Goal: Task Accomplishment & Management: Manage account settings

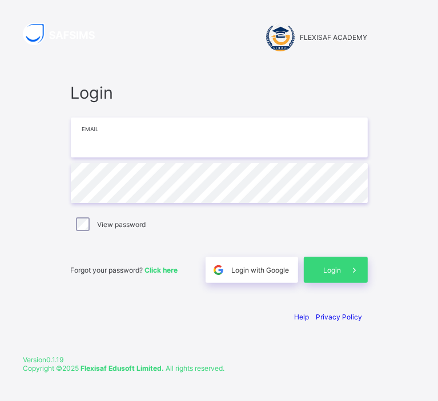
type input "**********"
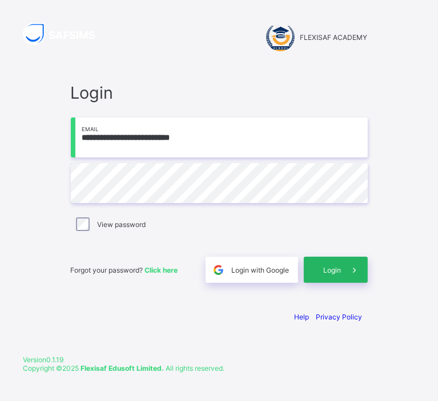
click at [327, 276] on div "Login" at bounding box center [336, 270] width 64 height 26
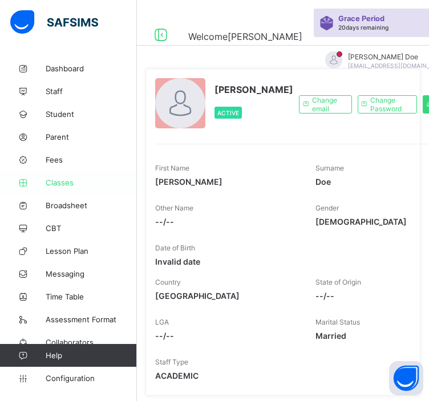
click at [71, 180] on span "Classes" at bounding box center [91, 182] width 91 height 9
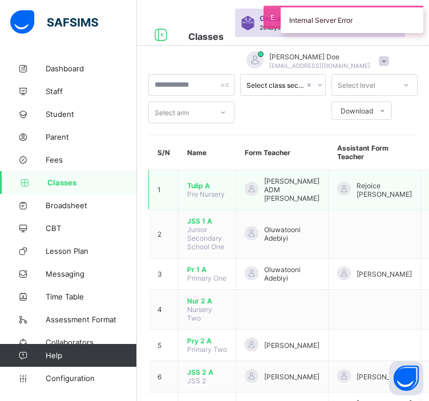
click at [201, 186] on span "Tulip A" at bounding box center [207, 186] width 40 height 9
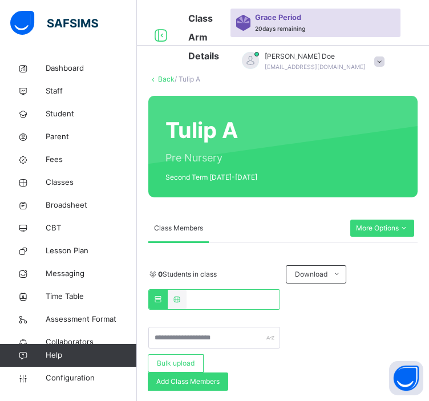
click at [163, 75] on link "Back" at bounding box center [166, 79] width 17 height 9
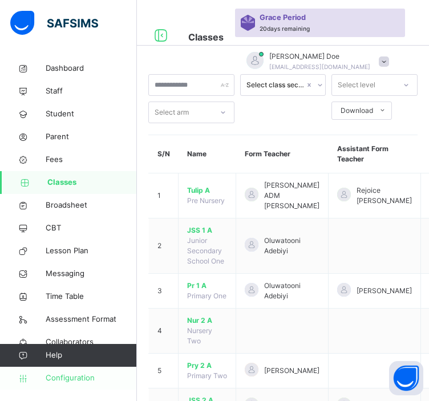
click at [81, 378] on span "Configuration" at bounding box center [91, 378] width 91 height 11
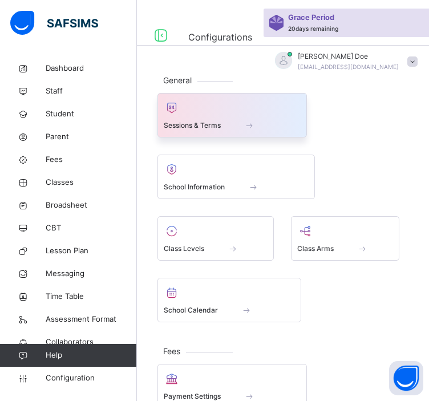
drag, startPoint x: 246, startPoint y: 154, endPoint x: 226, endPoint y: 120, distance: 39.4
click at [226, 120] on div "Sessions & Terms" at bounding box center [232, 125] width 137 height 12
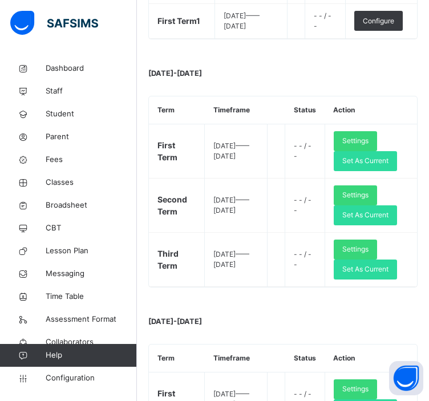
scroll to position [595, 0]
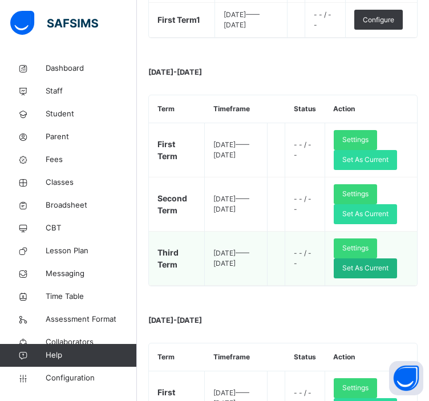
click at [369, 273] on span "Set As Current" at bounding box center [366, 268] width 46 height 10
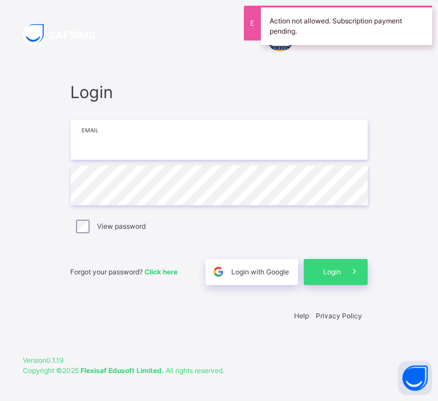
type input "**********"
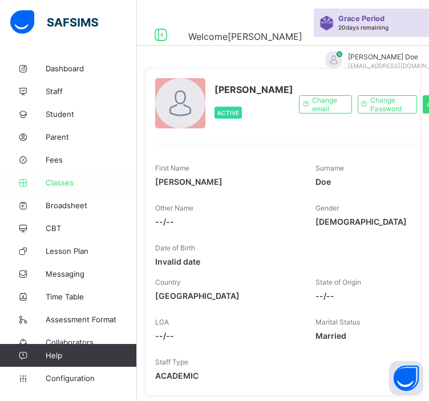
click at [67, 190] on link "Classes" at bounding box center [68, 182] width 137 height 23
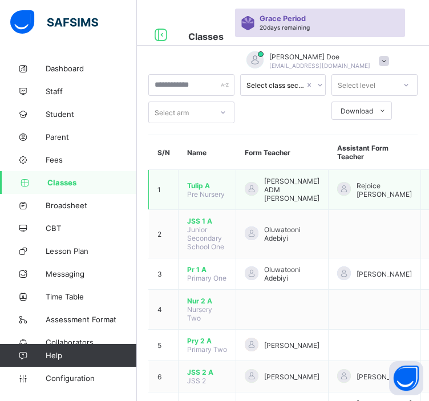
click at [195, 188] on span "Tulip A" at bounding box center [207, 186] width 40 height 9
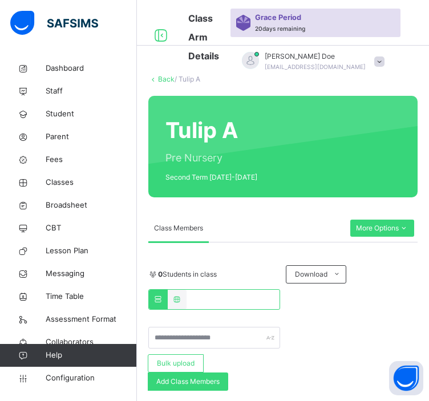
click at [169, 81] on link "Back" at bounding box center [166, 79] width 17 height 9
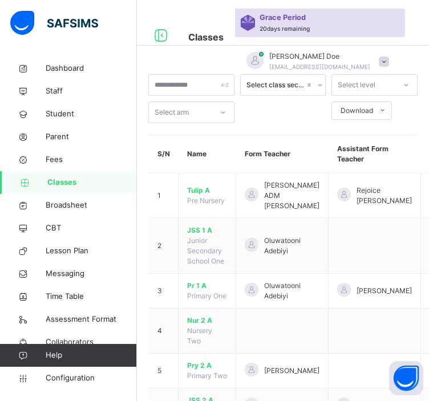
click at [253, 178] on td "Hamid ADM Bashir" at bounding box center [282, 196] width 92 height 45
click at [62, 376] on span "Configuration" at bounding box center [91, 378] width 91 height 11
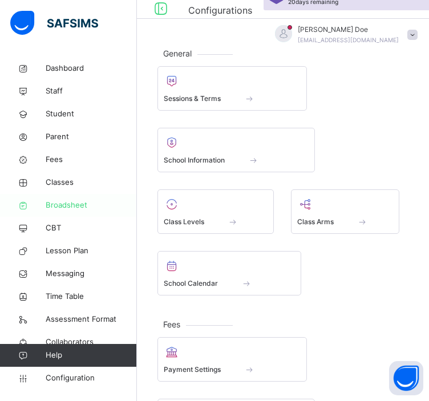
scroll to position [27, 0]
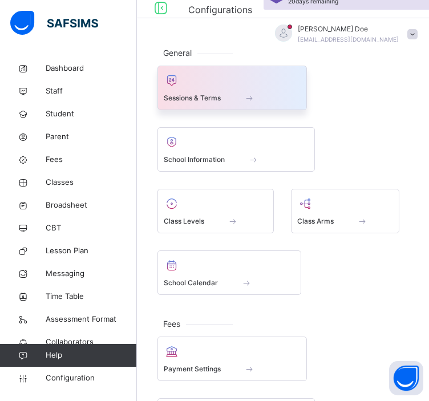
click at [204, 98] on span "Sessions & Terms" at bounding box center [192, 98] width 57 height 10
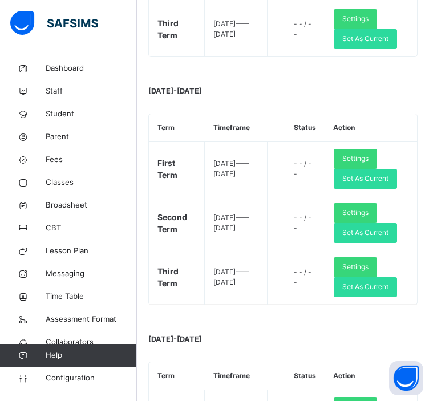
scroll to position [826, 0]
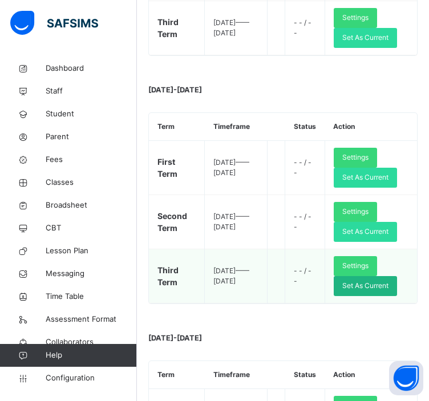
click at [383, 291] on span "Set As Current" at bounding box center [366, 286] width 46 height 10
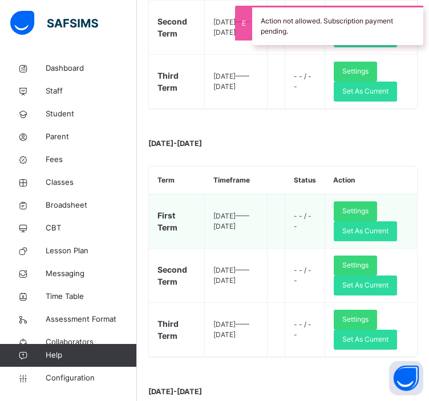
scroll to position [735, 0]
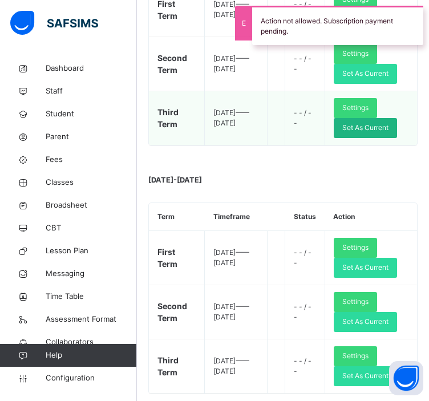
click at [363, 133] on span "Set As Current" at bounding box center [366, 128] width 46 height 10
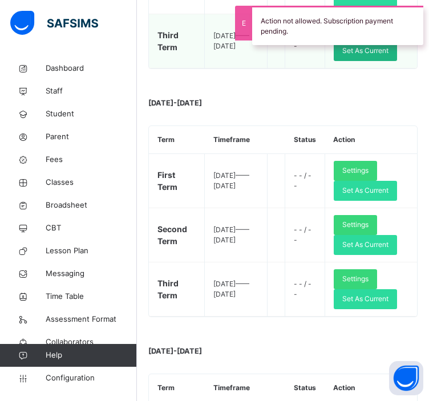
scroll to position [814, 0]
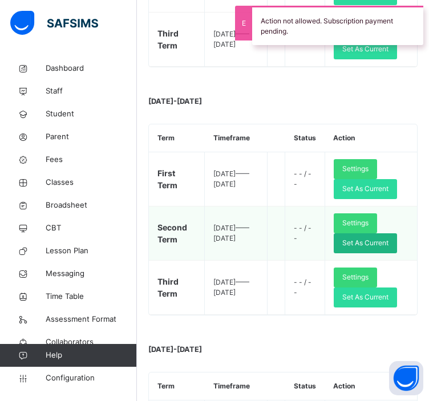
click at [381, 248] on span "Set As Current" at bounding box center [366, 243] width 46 height 10
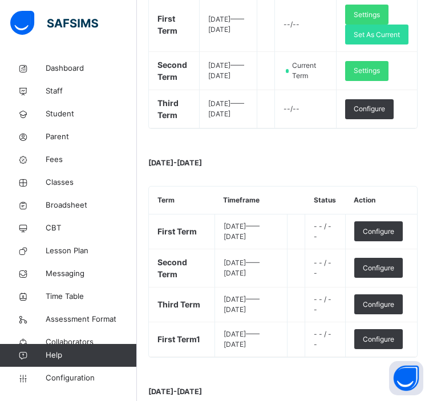
scroll to position [276, 0]
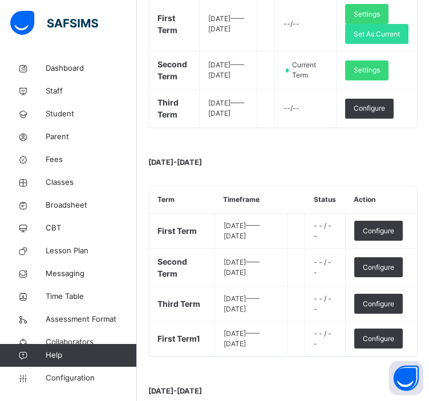
click at [184, 184] on div "2025-2026 Term Timeframe Status Action First Term 2024-09-23 —— 2024-12-19 - - …" at bounding box center [282, 257] width 269 height 200
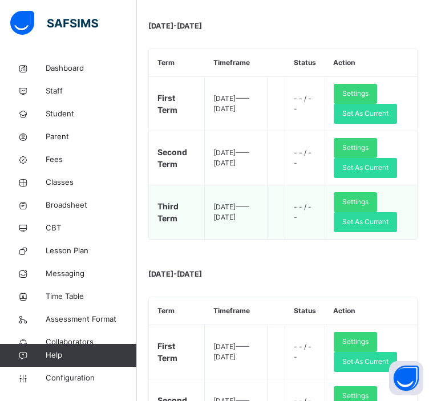
scroll to position [669, 0]
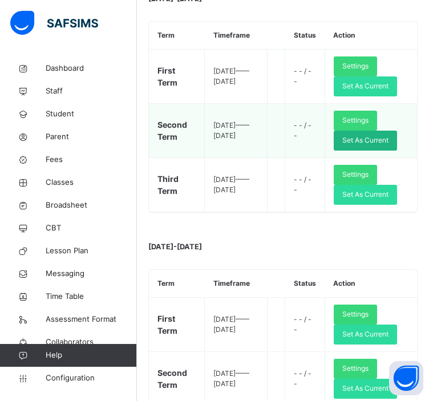
click at [360, 146] on span "Set As Current" at bounding box center [366, 140] width 46 height 10
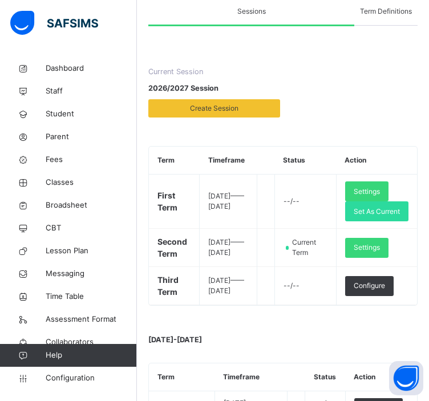
scroll to position [0, 0]
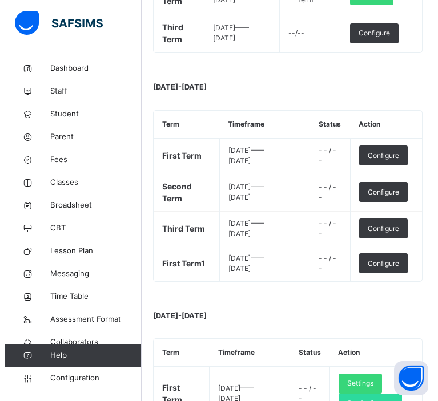
scroll to position [352, 0]
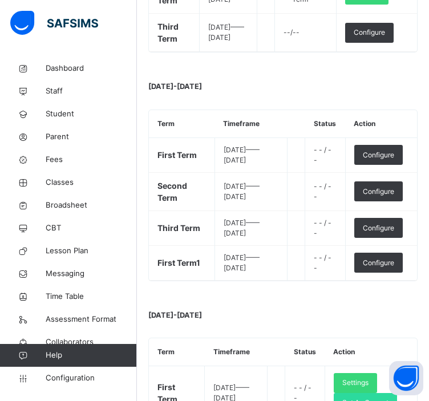
click at [380, 232] on div "Configure" at bounding box center [379, 228] width 49 height 20
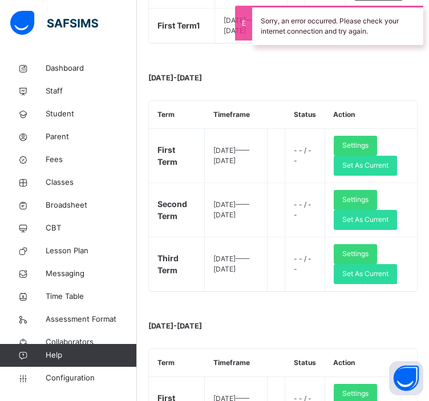
scroll to position [602, 0]
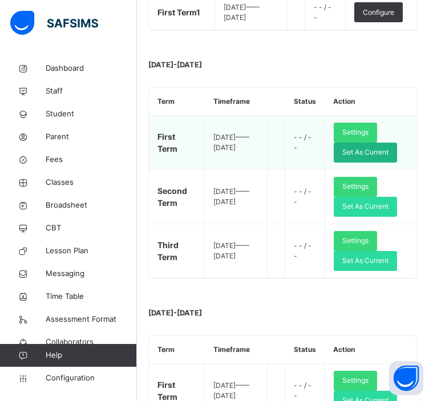
click at [373, 158] on span "Set As Current" at bounding box center [366, 152] width 46 height 10
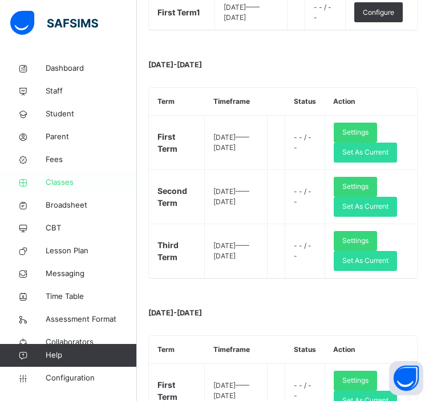
click at [50, 186] on span "Classes" at bounding box center [91, 182] width 91 height 11
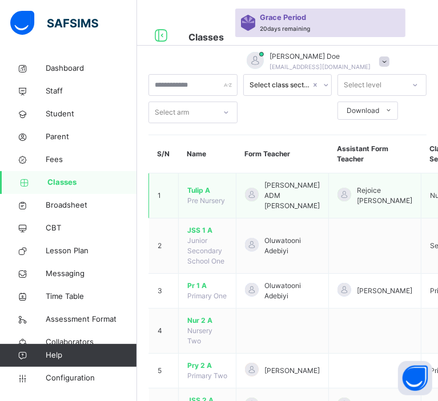
click at [199, 188] on span "Tulip A" at bounding box center [207, 191] width 40 height 10
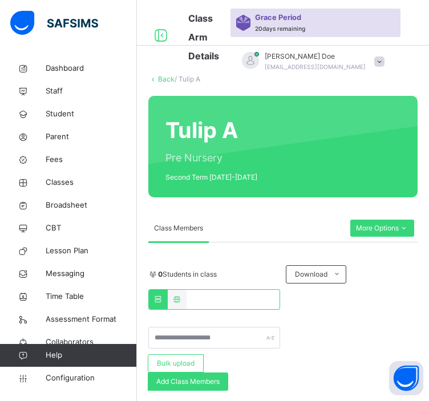
click at [191, 287] on div "0 Students in class Download Pdf Report Excel Report Bulk upload Add Class Memb…" at bounding box center [282, 328] width 269 height 126
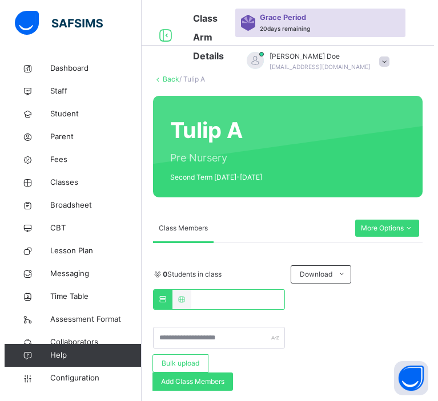
scroll to position [93, 0]
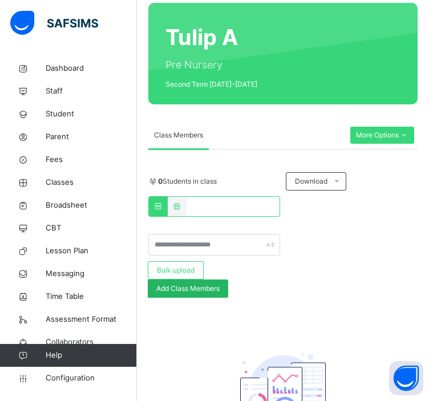
click at [191, 294] on div "Add Class Members" at bounding box center [188, 289] width 81 height 18
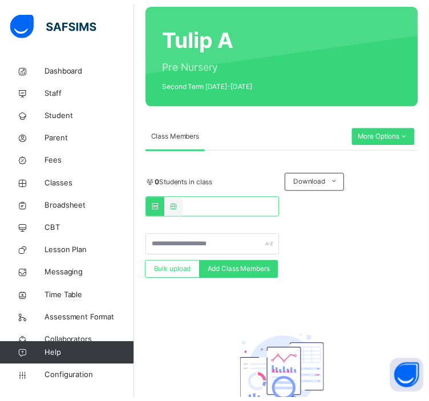
scroll to position [427, 0]
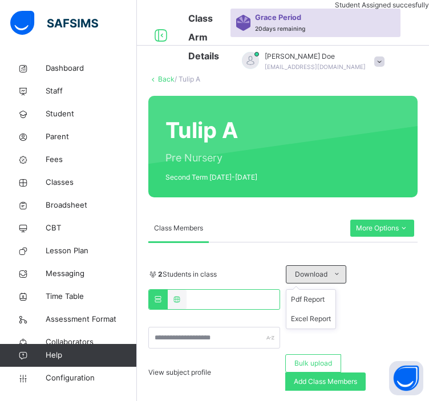
scroll to position [75, 0]
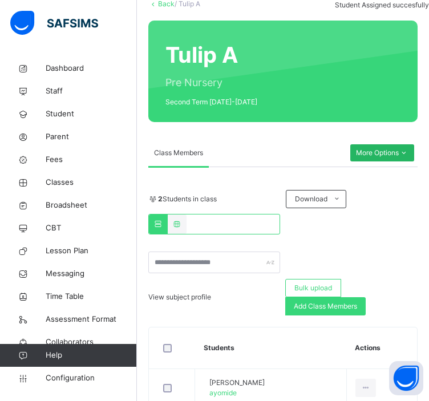
click at [401, 148] on span "More Options" at bounding box center [382, 153] width 53 height 10
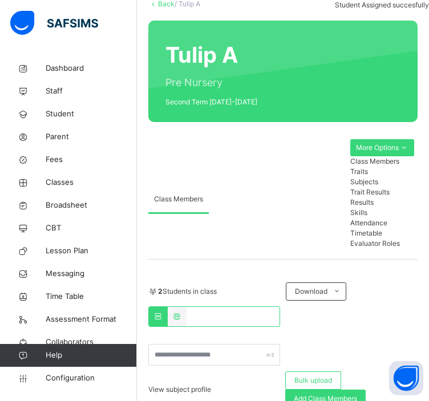
scroll to position [82, 0]
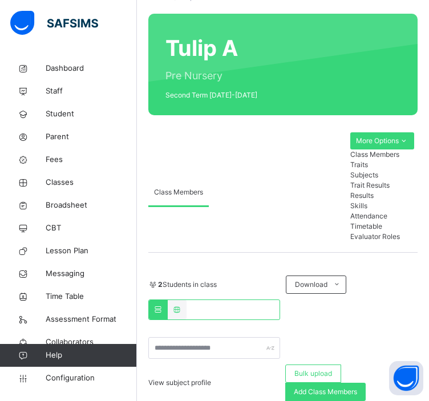
click at [388, 170] on div "Traits" at bounding box center [383, 165] width 64 height 10
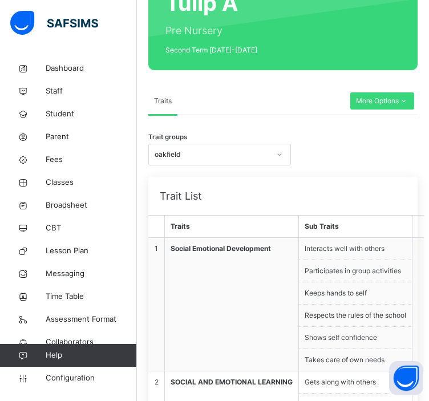
scroll to position [119, 0]
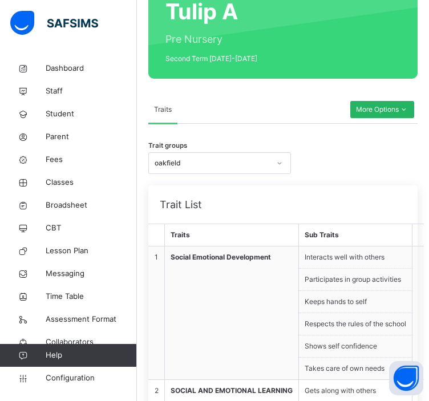
click at [384, 113] on span "More Options" at bounding box center [382, 109] width 53 height 10
click at [327, 166] on div "Trait groups oakfield" at bounding box center [282, 163] width 269 height 22
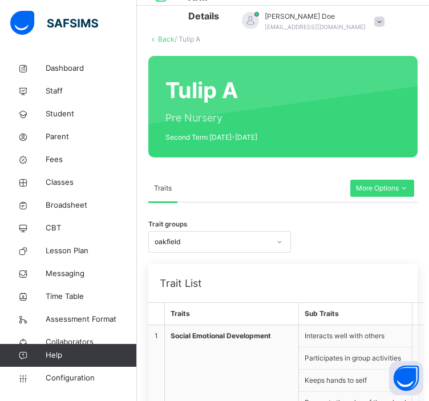
scroll to position [39, 0]
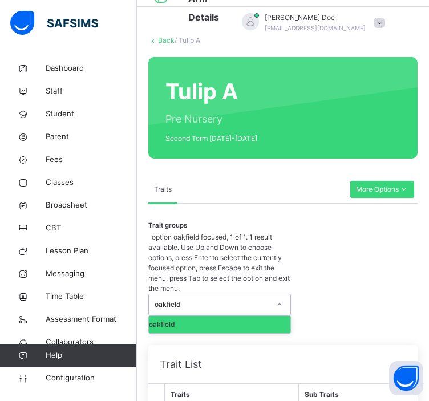
click at [280, 299] on icon at bounding box center [279, 304] width 7 height 11
click at [375, 190] on span "More Options" at bounding box center [382, 189] width 53 height 10
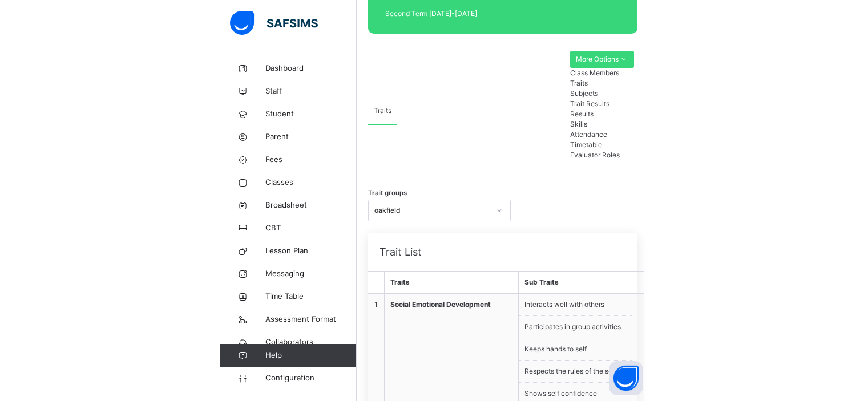
scroll to position [164, 0]
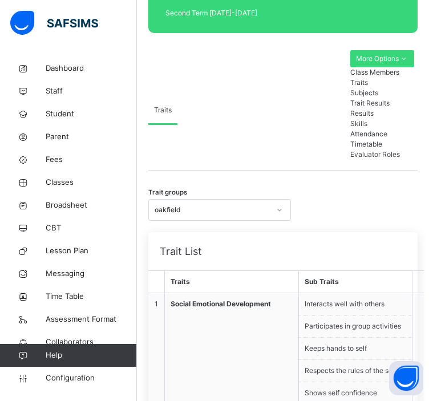
click at [391, 170] on ul "Class Members Traits Subjects Trait Results Results Skills Attendance Timetable…" at bounding box center [383, 118] width 64 height 103
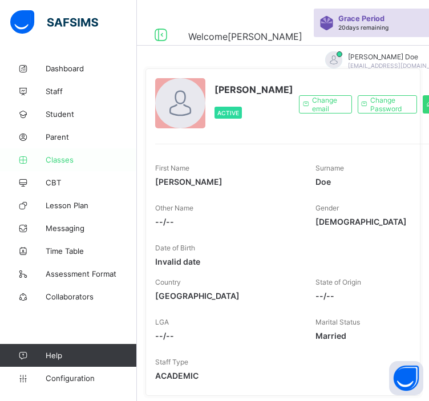
click at [57, 164] on link "Classes" at bounding box center [68, 159] width 137 height 23
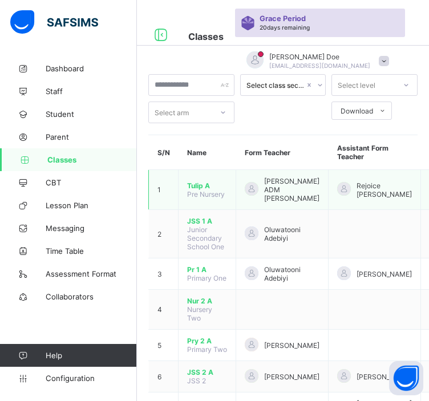
click at [199, 189] on span "Tulip A" at bounding box center [207, 186] width 40 height 9
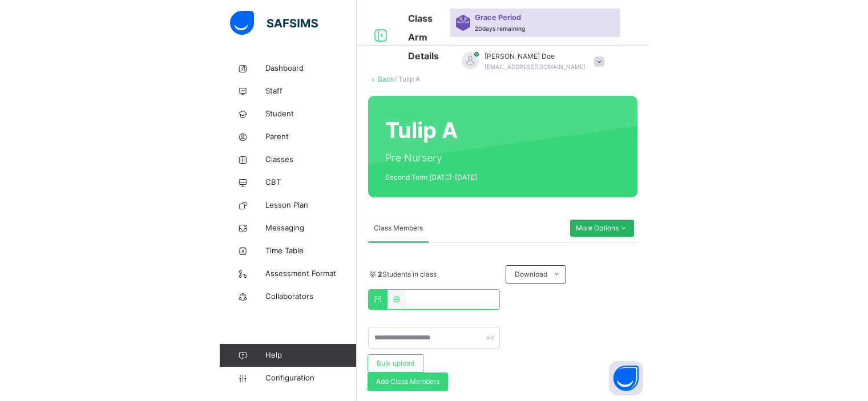
scroll to position [78, 0]
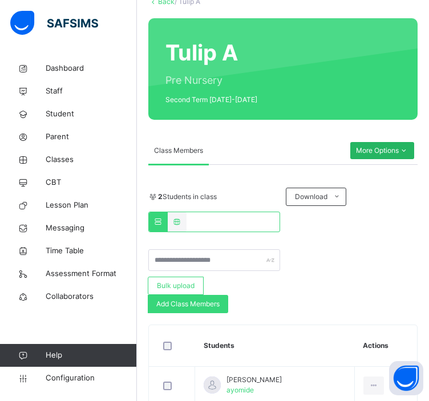
click at [371, 150] on span "More Options" at bounding box center [382, 151] width 53 height 10
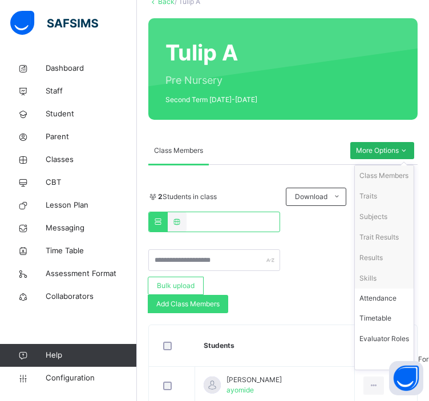
click at [371, 150] on span "More Options" at bounding box center [382, 151] width 53 height 10
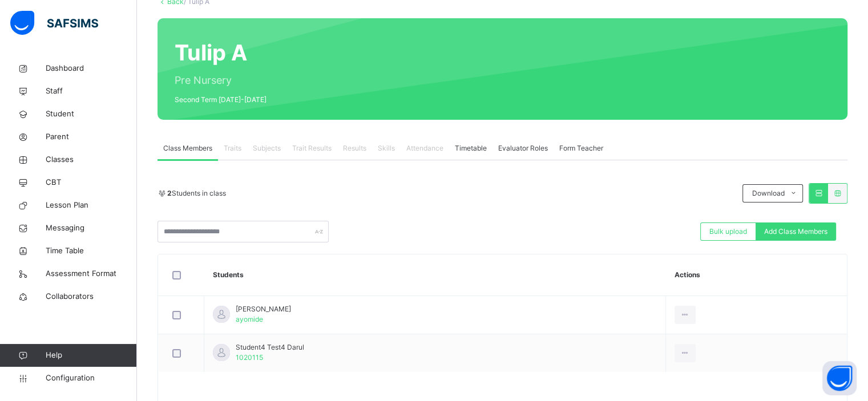
click at [429, 146] on span "Form Teacher" at bounding box center [582, 148] width 44 height 10
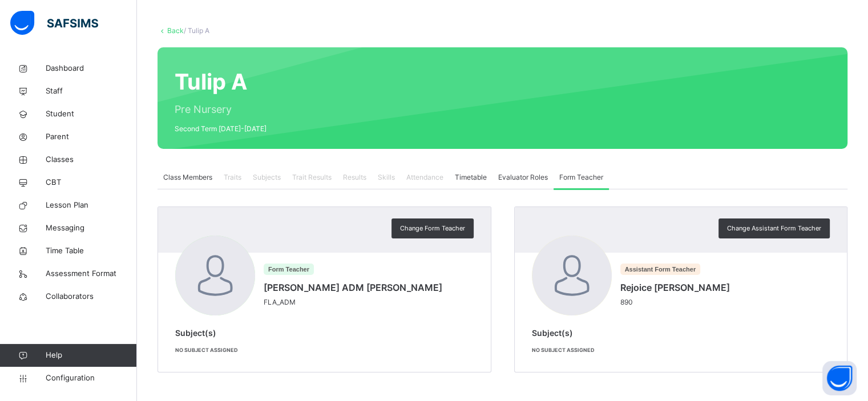
scroll to position [48, 0]
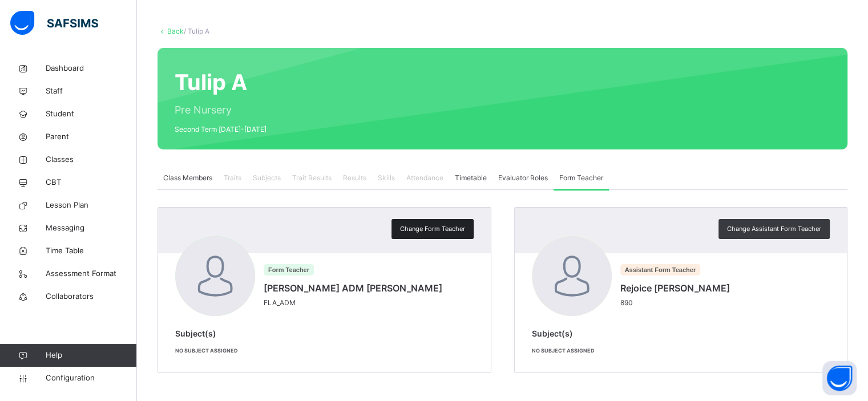
click at [429, 230] on span "Change Form Teacher" at bounding box center [432, 229] width 65 height 10
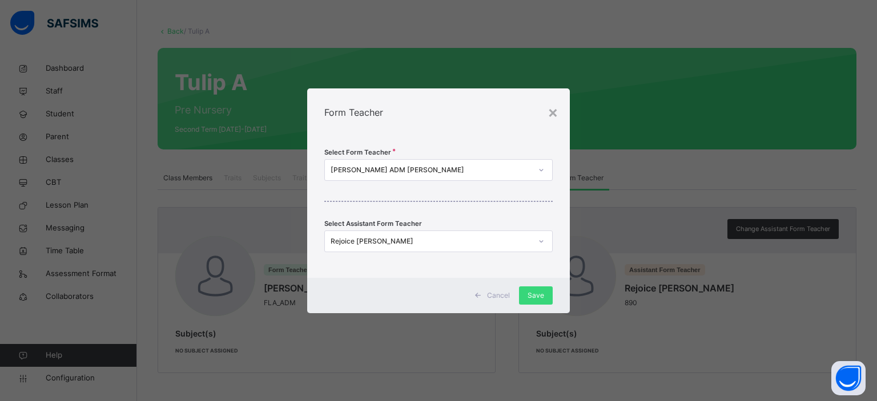
click at [429, 171] on div "[PERSON_NAME] ADM [PERSON_NAME]" at bounding box center [432, 170] width 202 height 10
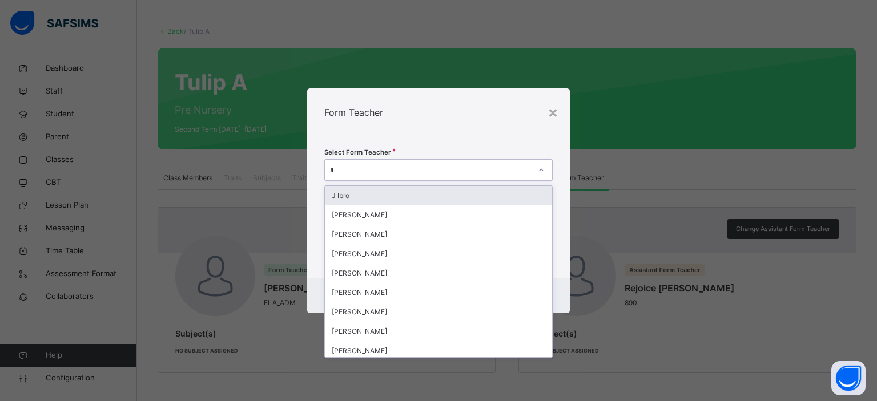
type input "**"
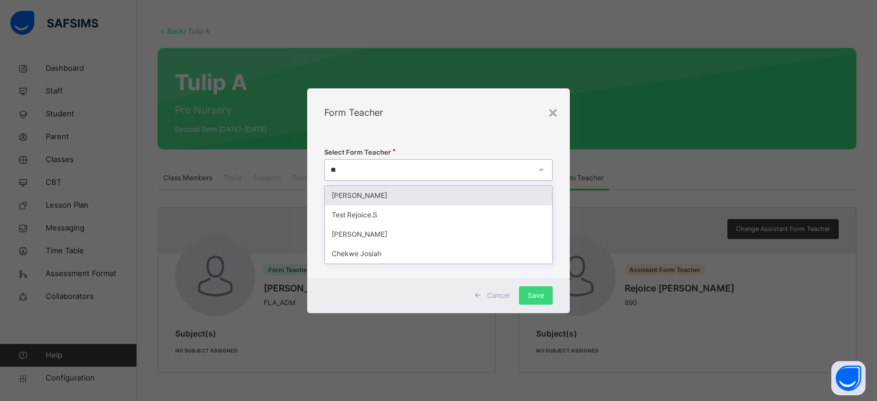
click at [429, 187] on div "[PERSON_NAME]" at bounding box center [439, 195] width 228 height 19
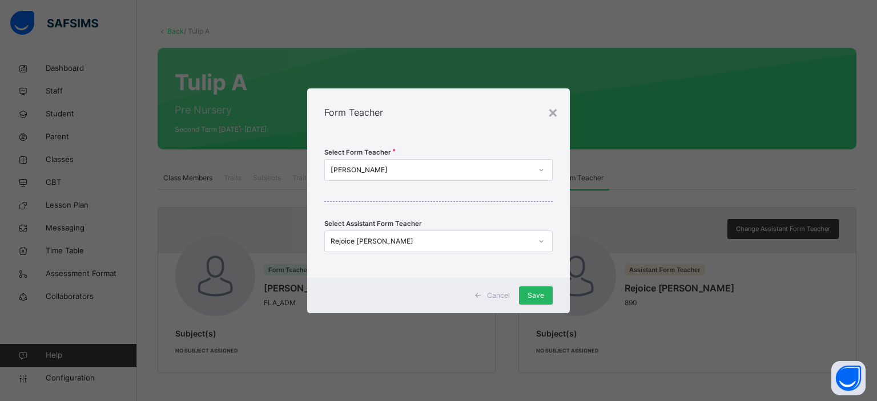
click at [429, 292] on span "Save" at bounding box center [536, 296] width 17 height 10
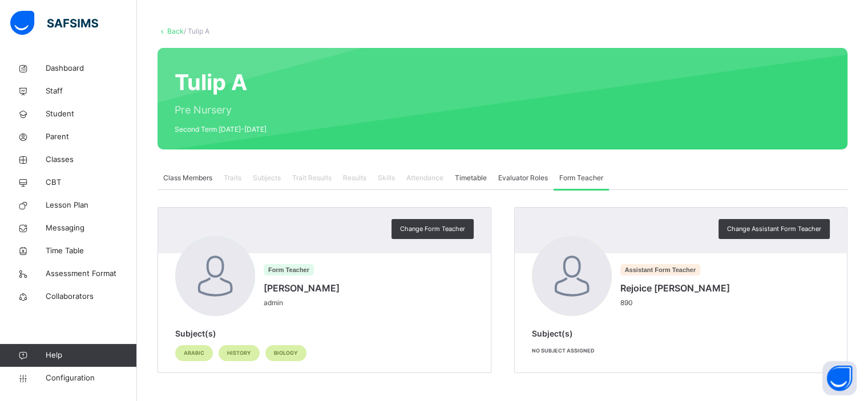
scroll to position [0, 0]
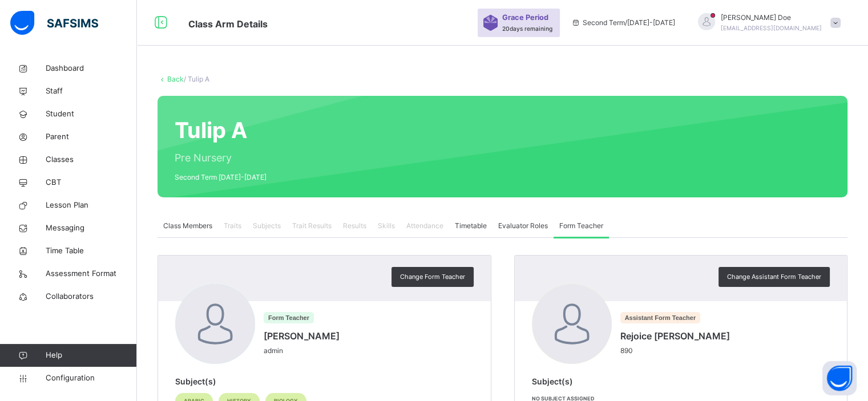
click at [429, 22] on span at bounding box center [836, 23] width 10 height 10
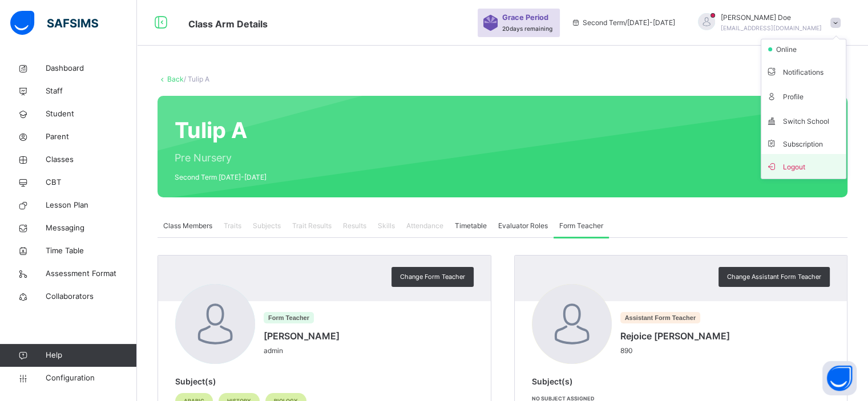
click at [429, 163] on span "Logout" at bounding box center [803, 166] width 75 height 15
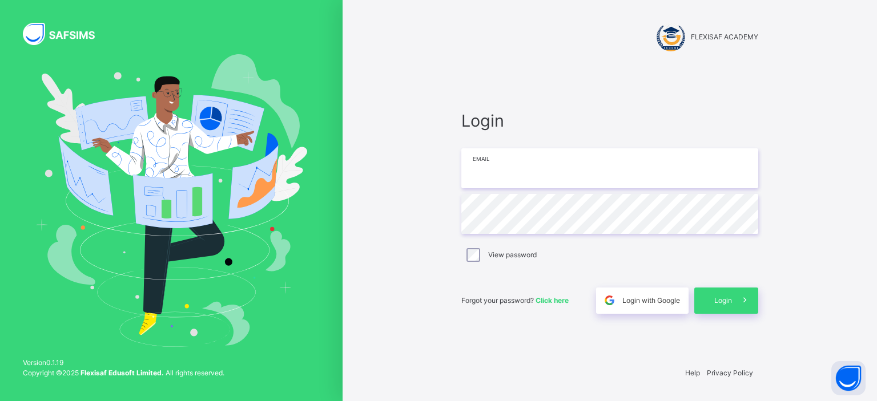
type input "**********"
click at [429, 304] on span at bounding box center [745, 301] width 26 height 26
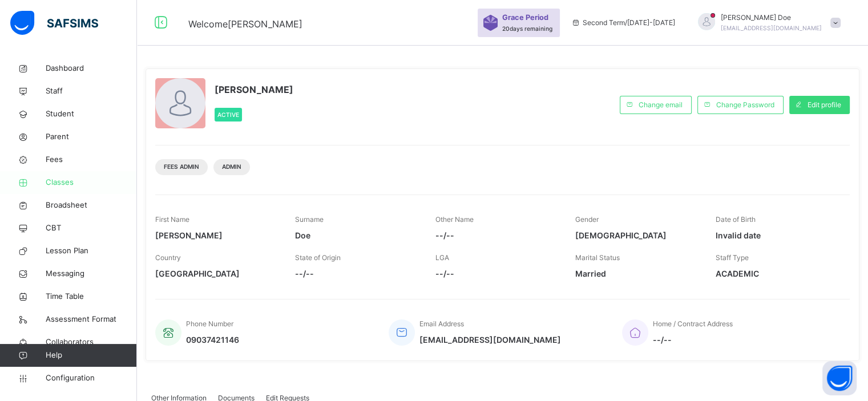
click at [70, 185] on span "Classes" at bounding box center [91, 182] width 91 height 11
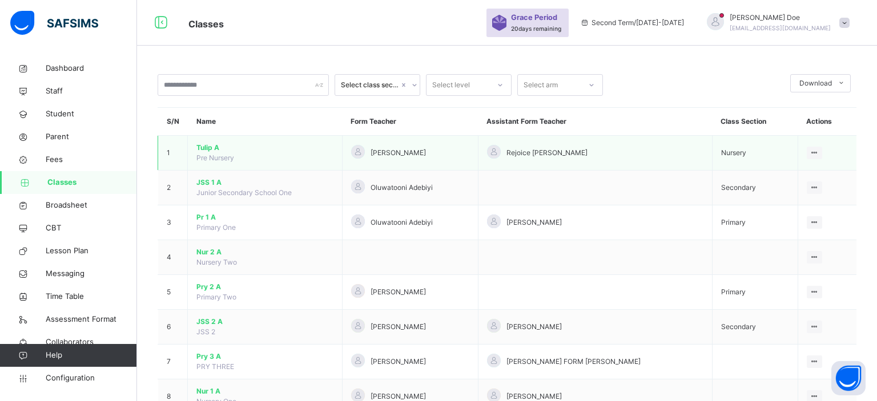
click at [212, 145] on span "Tulip A" at bounding box center [264, 148] width 137 height 10
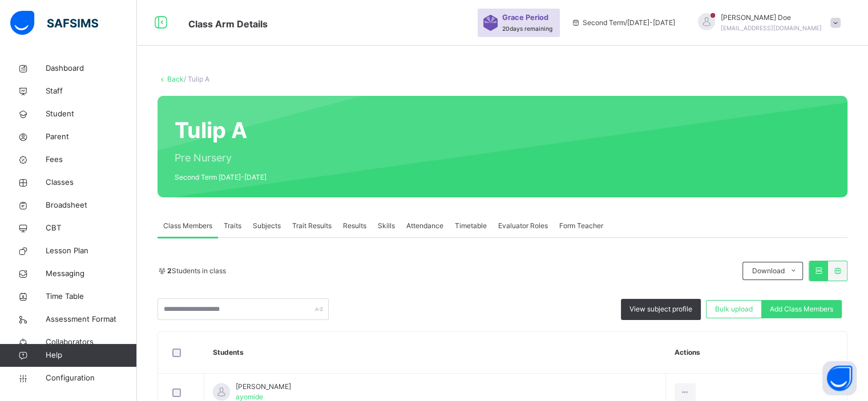
click at [238, 227] on span "Traits" at bounding box center [233, 226] width 18 height 10
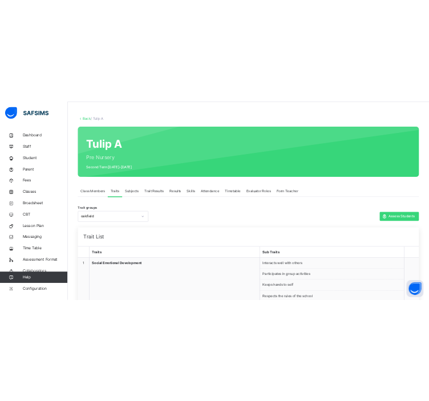
scroll to position [54, 0]
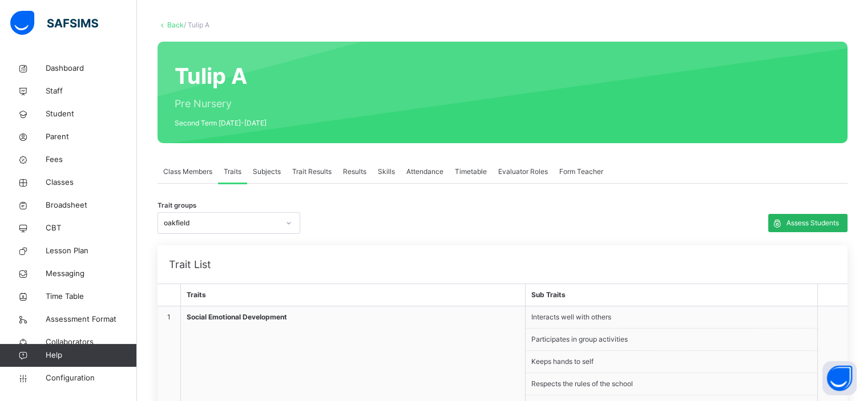
click at [429, 216] on div "Assess Students" at bounding box center [808, 223] width 79 height 18
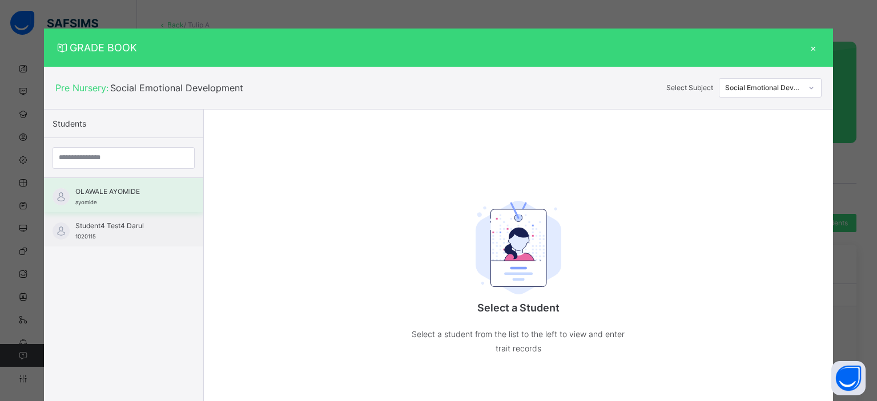
click at [151, 200] on div "OLAWALE AYOMIDE ayomide" at bounding box center [126, 197] width 102 height 21
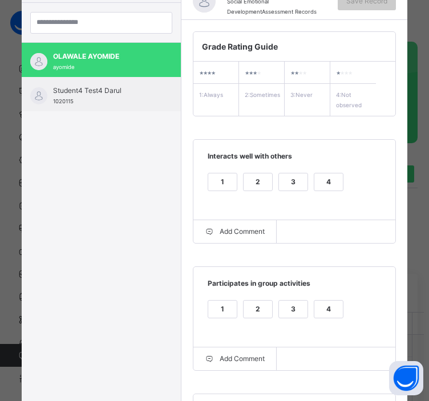
scroll to position [169, 0]
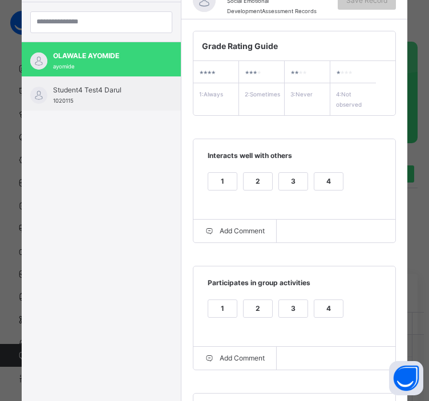
click at [222, 180] on div "1" at bounding box center [222, 181] width 29 height 17
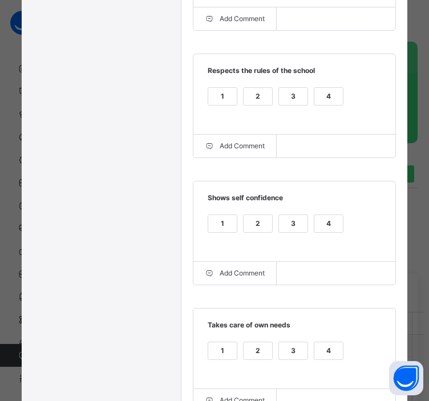
scroll to position [774, 0]
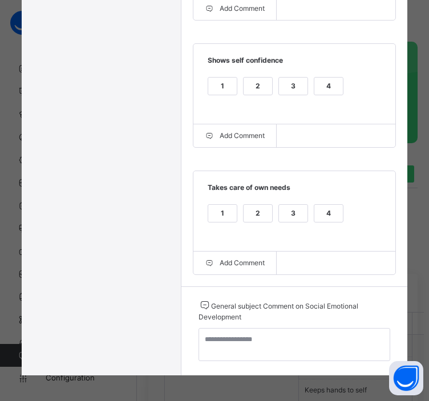
click at [210, 209] on div "1" at bounding box center [222, 213] width 29 height 17
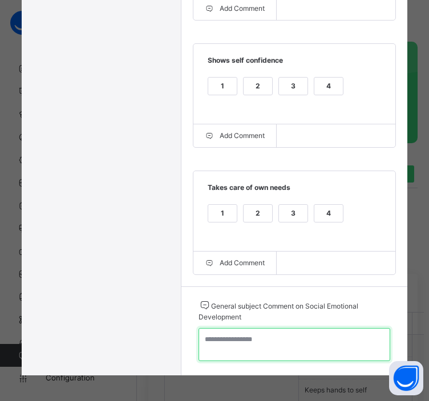
click at [266, 337] on textarea at bounding box center [295, 344] width 192 height 33
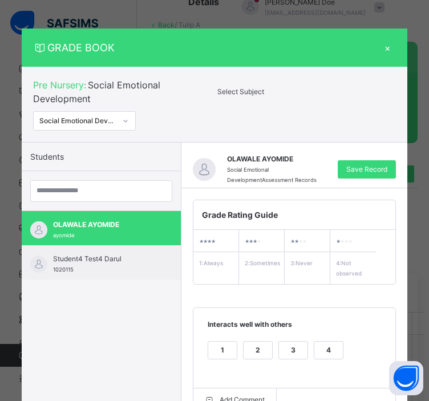
scroll to position [0, 0]
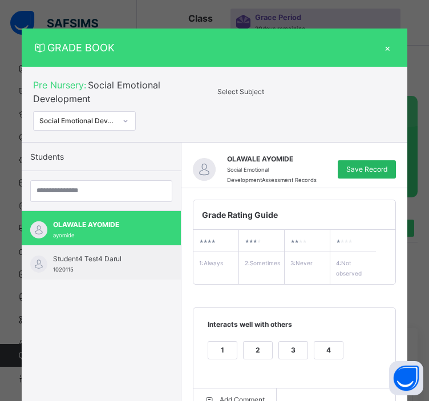
click at [379, 164] on span "Save Record" at bounding box center [367, 169] width 41 height 10
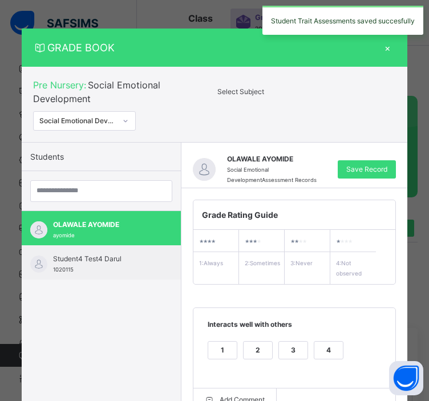
click at [387, 50] on div "×" at bounding box center [387, 47] width 17 height 15
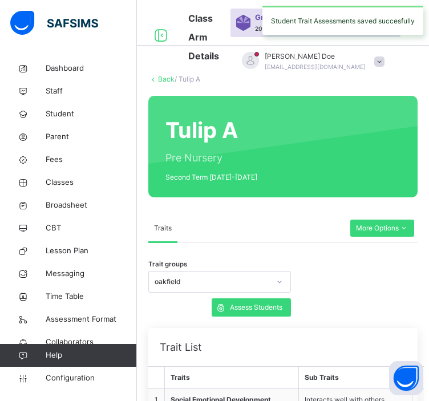
scroll to position [82, 0]
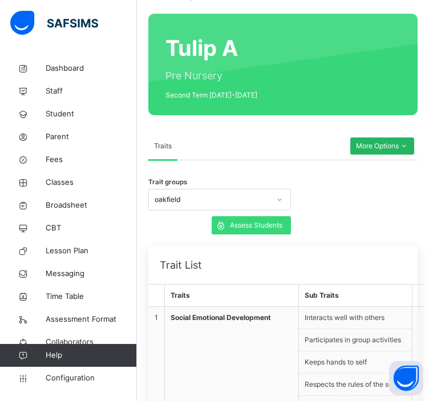
click at [373, 142] on span "More Options" at bounding box center [382, 146] width 53 height 10
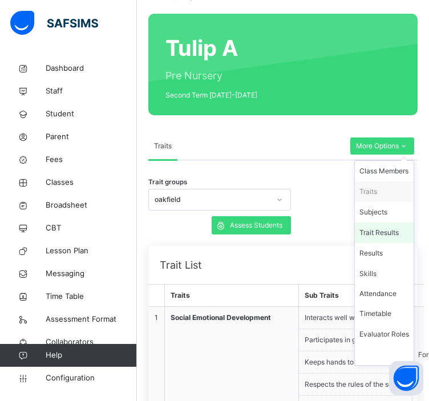
click at [386, 230] on div "Trait Results" at bounding box center [385, 232] width 50 height 11
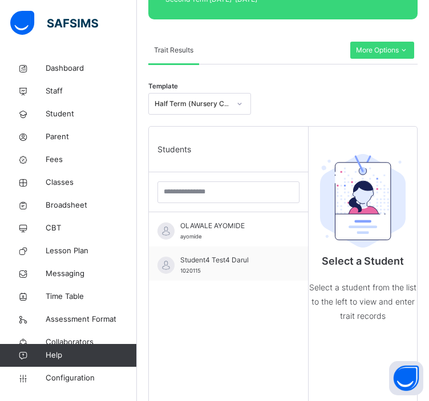
scroll to position [183, 0]
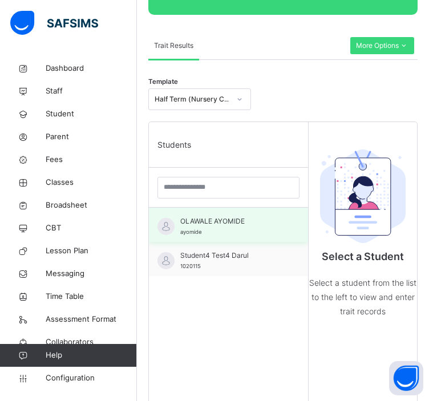
click at [226, 227] on div "OLAWALE AYOMIDE ayomide" at bounding box center [231, 226] width 102 height 21
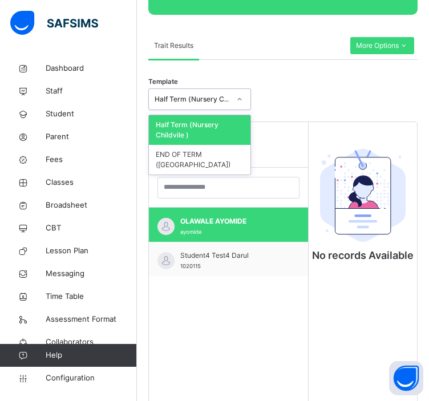
click at [230, 97] on div at bounding box center [240, 99] width 22 height 21
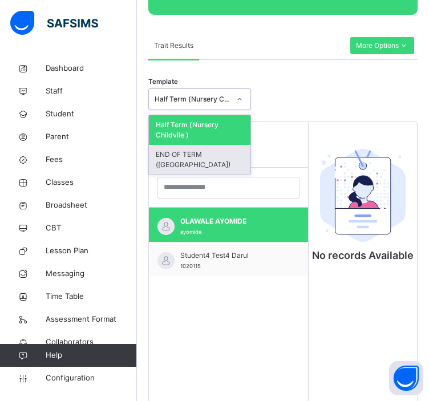
click at [235, 148] on div "END OF TERM (oakfield)" at bounding box center [200, 160] width 102 height 30
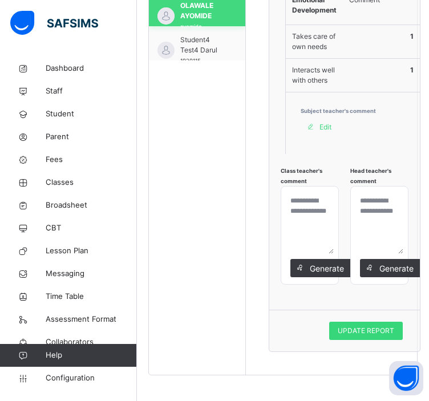
scroll to position [400, 0]
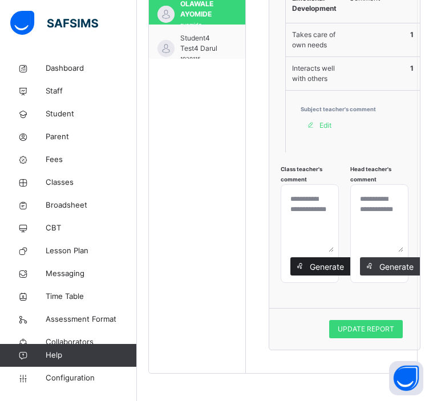
click at [315, 267] on span "Generate" at bounding box center [327, 267] width 36 height 12
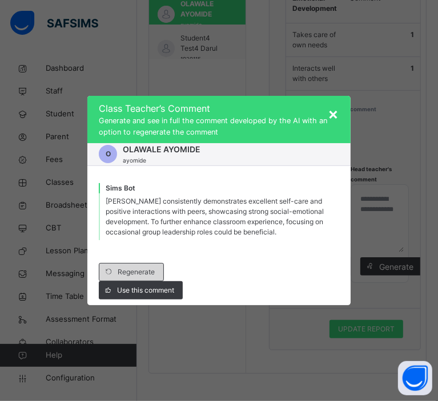
click at [151, 273] on span "Regenerate" at bounding box center [136, 272] width 37 height 10
click at [142, 269] on span "Regenerate" at bounding box center [136, 272] width 37 height 10
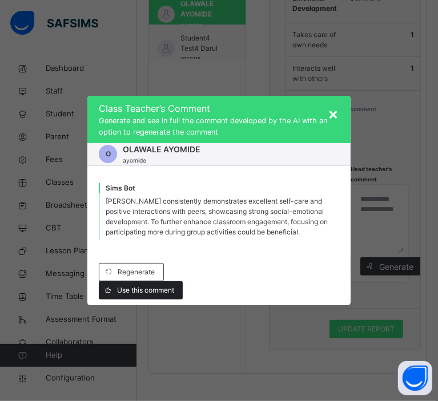
click at [160, 289] on span "Use this comment" at bounding box center [145, 290] width 57 height 10
type textarea "**********"
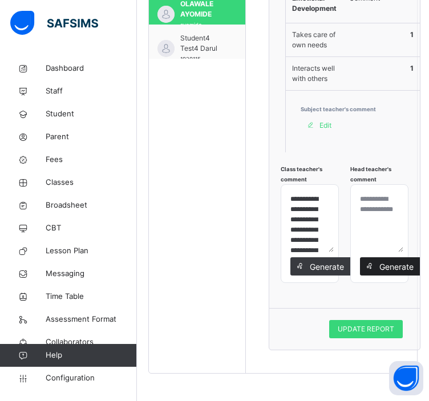
click at [388, 265] on span "Generate" at bounding box center [397, 267] width 36 height 12
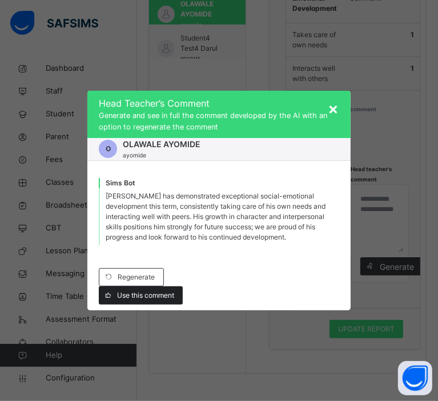
click at [154, 296] on span "Use this comment" at bounding box center [145, 296] width 57 height 10
type textarea "**********"
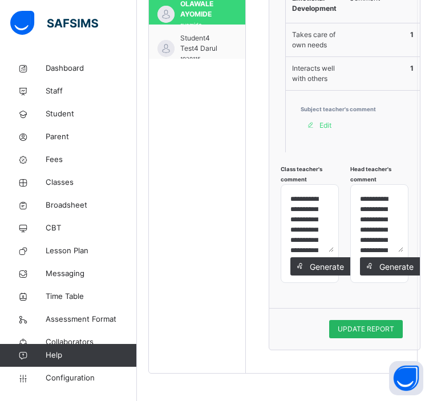
click at [369, 328] on span "UPDATE REPORT" at bounding box center [366, 329] width 57 height 10
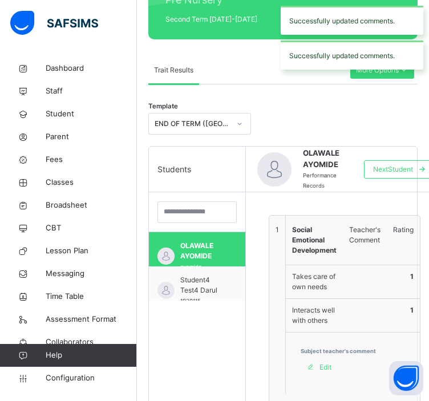
scroll to position [156, 0]
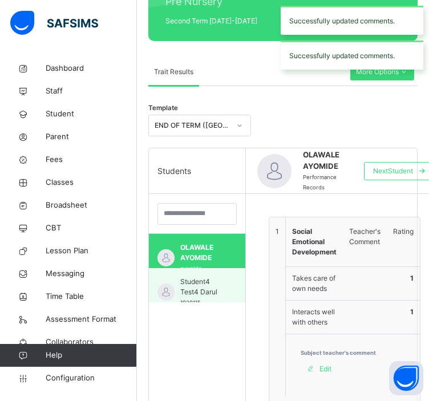
click at [210, 286] on span "Student4 Test4 Darul" at bounding box center [199, 287] width 39 height 21
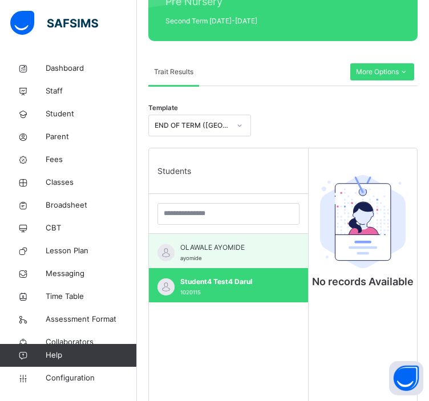
click at [237, 234] on div "OLAWALE AYOMIDE ayomide" at bounding box center [228, 251] width 159 height 34
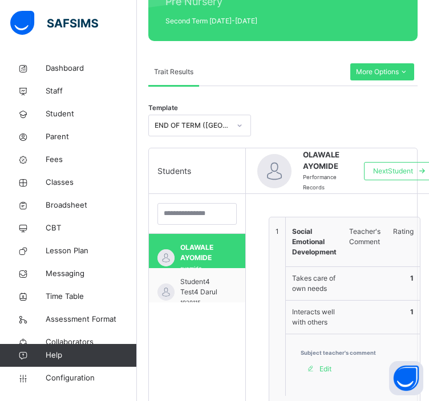
type textarea "**********"
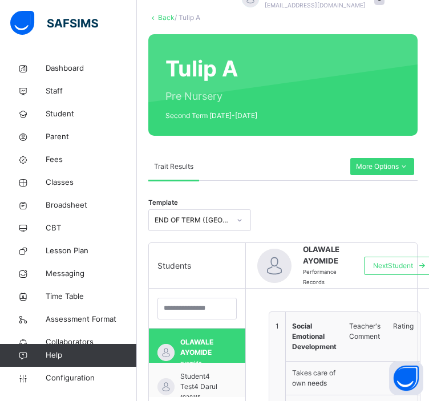
scroll to position [60, 0]
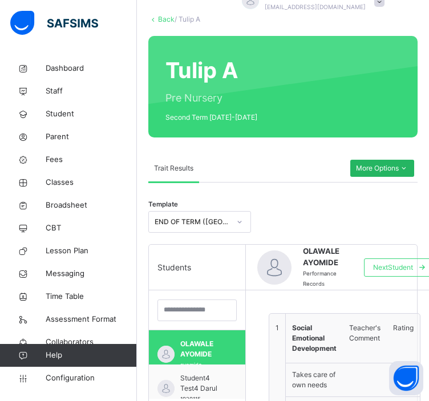
click at [381, 167] on span "More Options" at bounding box center [382, 168] width 53 height 10
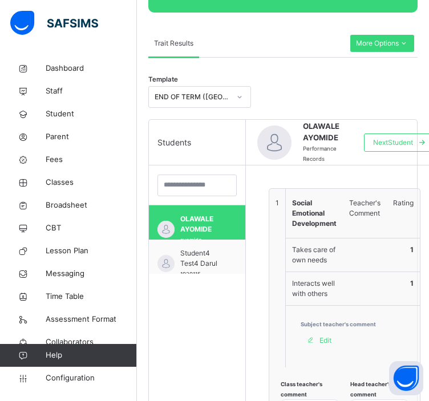
scroll to position [186, 0]
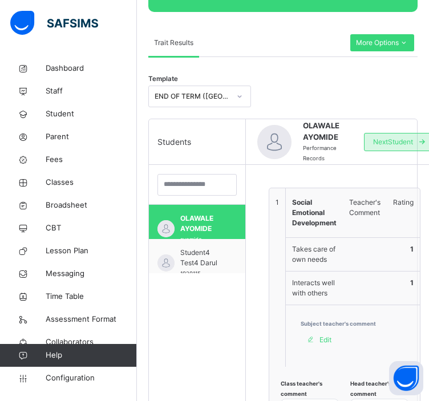
click at [400, 142] on span "Next Student" at bounding box center [393, 142] width 40 height 10
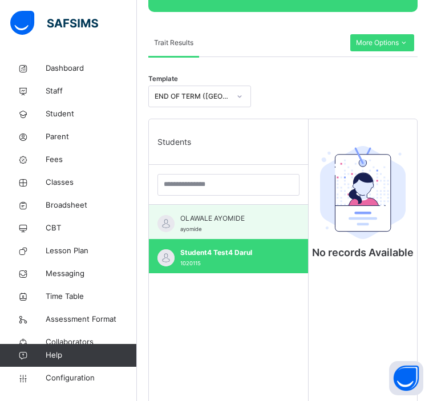
click at [236, 219] on span "OLAWALE AYOMIDE" at bounding box center [231, 219] width 102 height 10
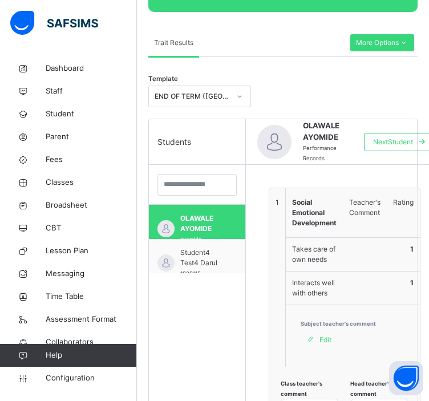
type textarea "**********"
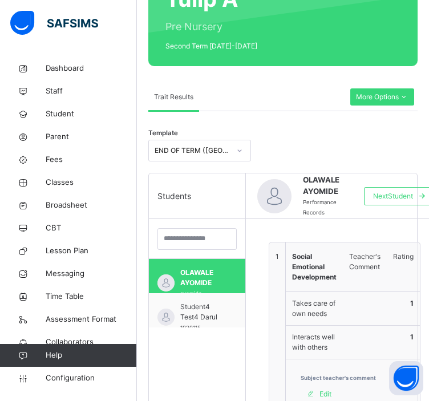
scroll to position [132, 0]
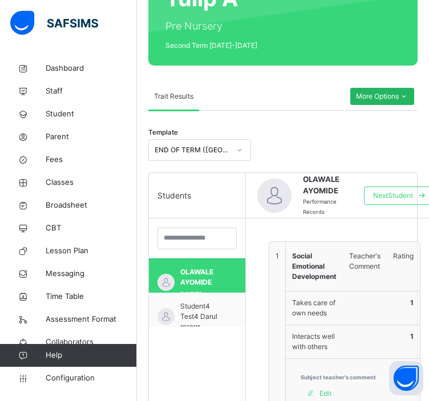
click at [397, 94] on span "More Options" at bounding box center [382, 96] width 53 height 10
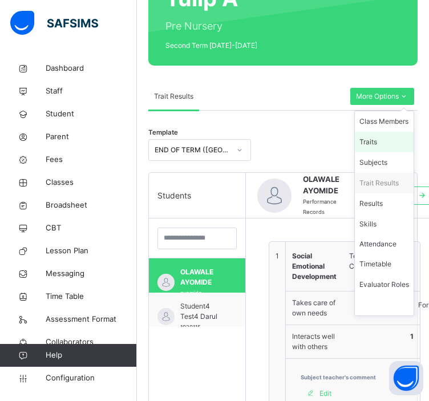
click at [383, 144] on div "Traits" at bounding box center [385, 141] width 50 height 11
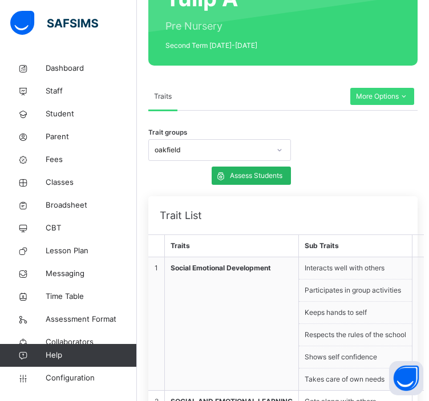
click at [268, 183] on div "Assess Students" at bounding box center [251, 176] width 79 height 18
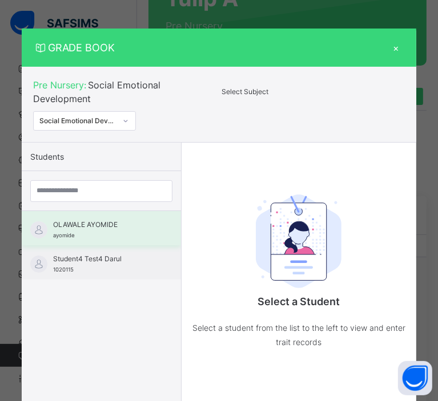
click at [103, 223] on span "OLAWALE AYOMIDE" at bounding box center [104, 225] width 102 height 10
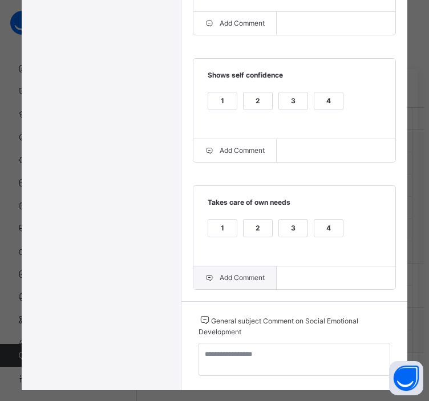
scroll to position [759, 0]
click at [247, 271] on div "Add Comment" at bounding box center [236, 277] width 84 height 23
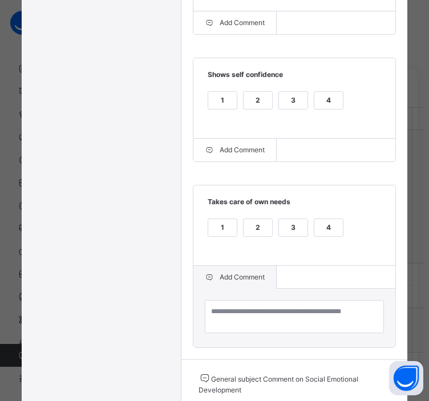
click at [249, 275] on div "Add Comment" at bounding box center [236, 277] width 84 height 23
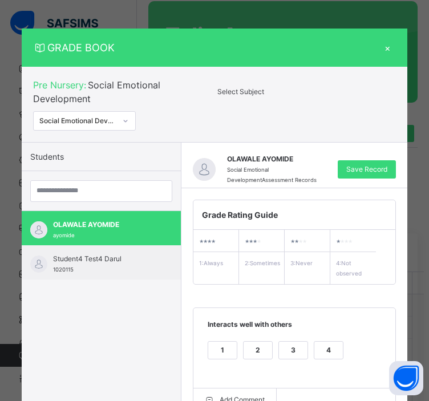
scroll to position [87, 0]
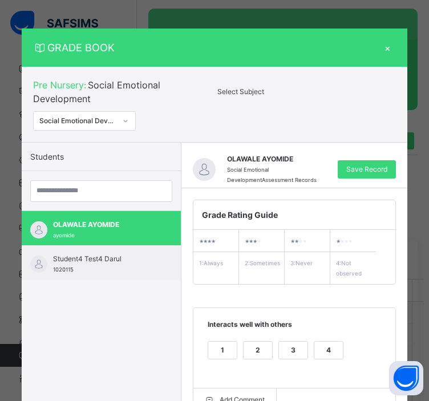
click at [391, 53] on div "×" at bounding box center [387, 47] width 17 height 15
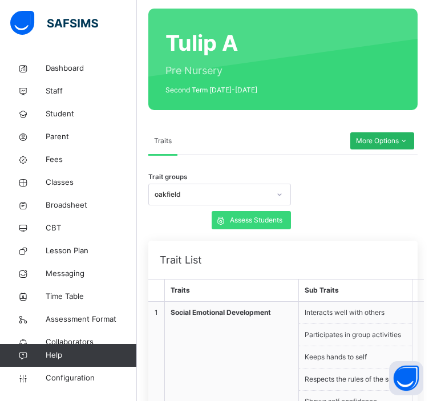
click at [373, 139] on span "More Options" at bounding box center [382, 141] width 53 height 10
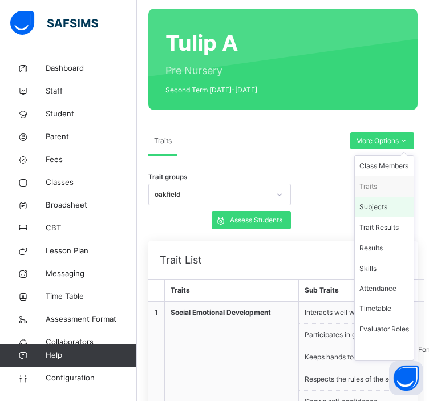
click at [386, 212] on div "Subjects" at bounding box center [385, 207] width 50 height 11
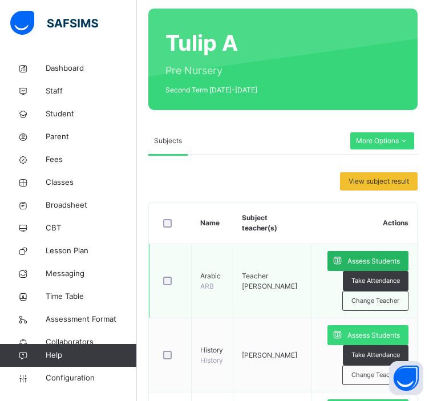
click at [344, 263] on icon at bounding box center [338, 261] width 12 height 13
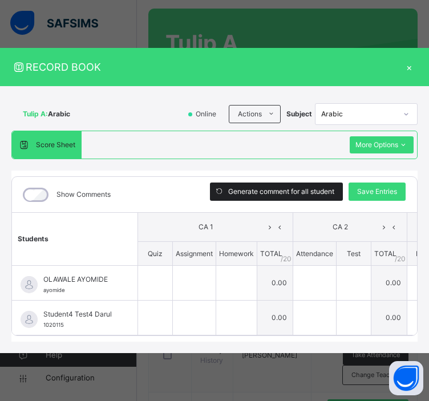
click at [226, 190] on span at bounding box center [219, 192] width 18 height 18
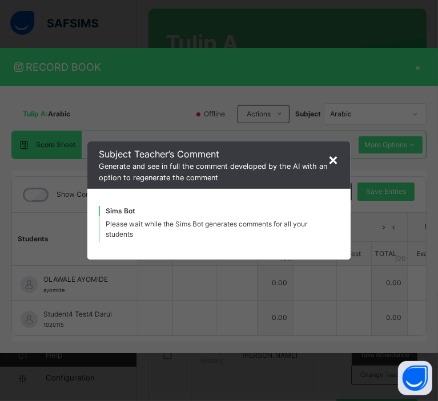
type input "**********"
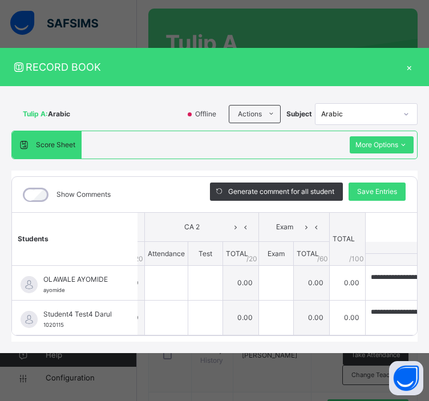
scroll to position [0, 148]
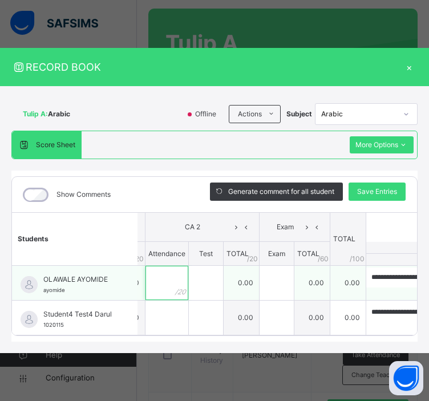
click at [167, 273] on input "text" at bounding box center [167, 283] width 43 height 34
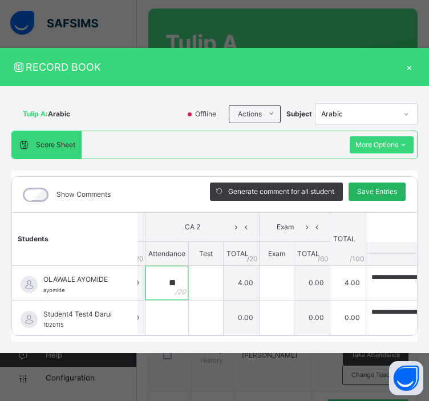
type input "**"
click at [382, 189] on div "Save Entries" at bounding box center [377, 192] width 57 height 18
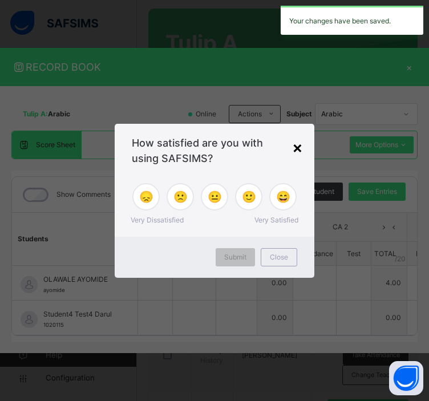
type input "**"
click at [297, 150] on div "×" at bounding box center [297, 147] width 11 height 24
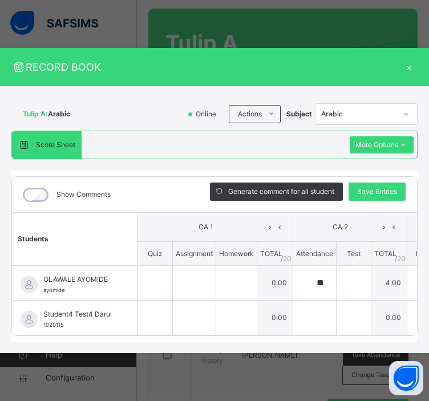
click at [417, 63] on div "×" at bounding box center [409, 66] width 17 height 15
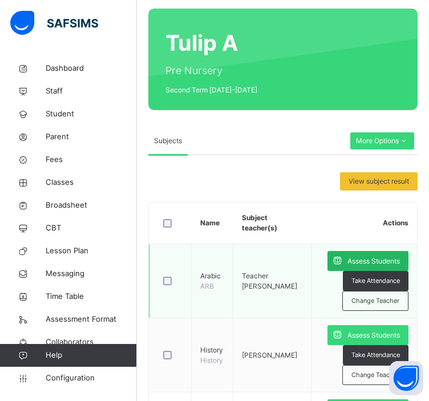
click at [348, 264] on span at bounding box center [338, 261] width 20 height 20
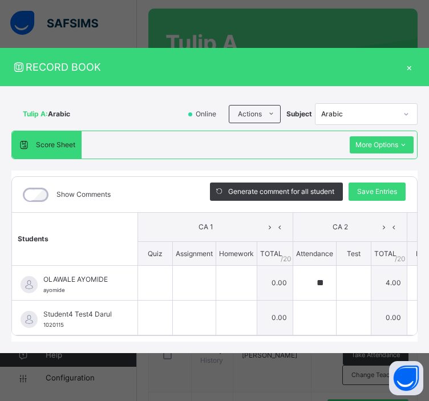
click at [418, 59] on div "×" at bounding box center [409, 66] width 17 height 15
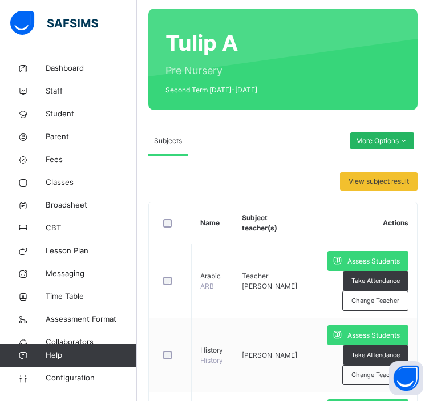
click at [395, 144] on span "More Options" at bounding box center [382, 141] width 53 height 10
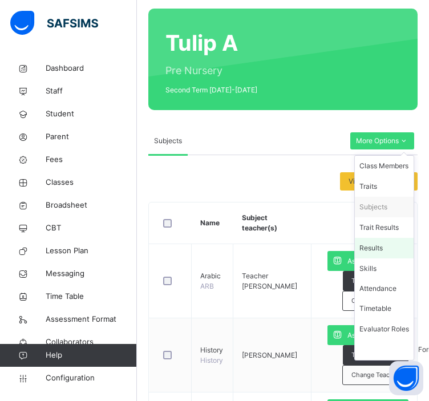
click at [385, 244] on div "Results" at bounding box center [385, 248] width 50 height 11
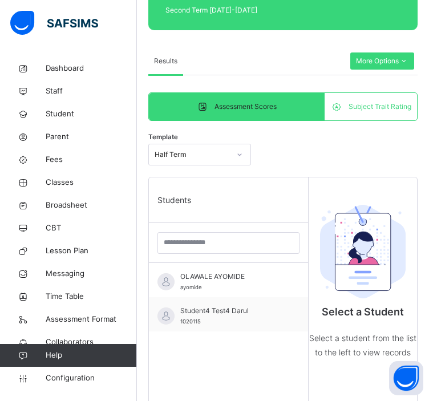
scroll to position [169, 0]
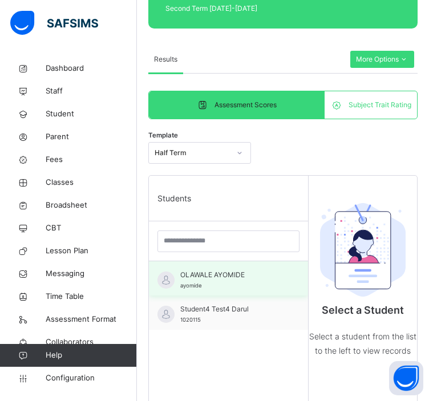
click at [238, 277] on span "OLAWALE AYOMIDE" at bounding box center [231, 275] width 102 height 10
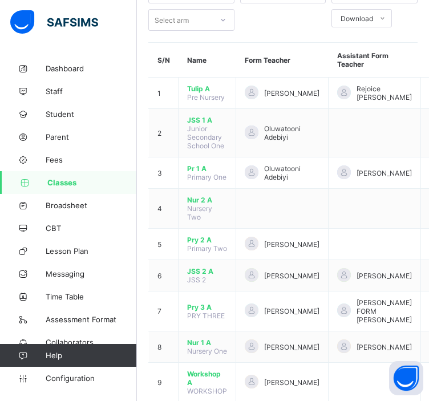
scroll to position [89, 0]
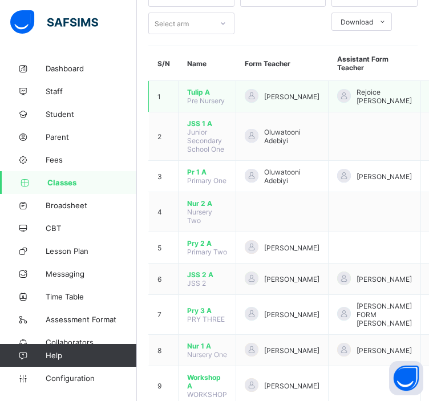
click at [193, 95] on span "Tulip A" at bounding box center [207, 92] width 40 height 9
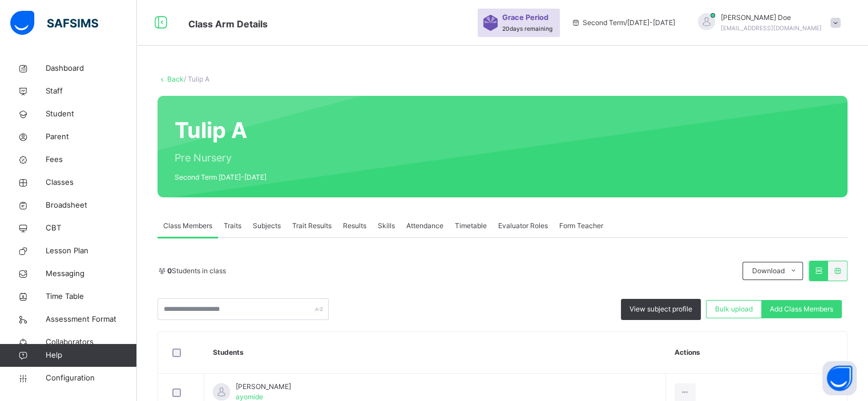
click at [264, 228] on span "Subjects" at bounding box center [267, 226] width 28 height 10
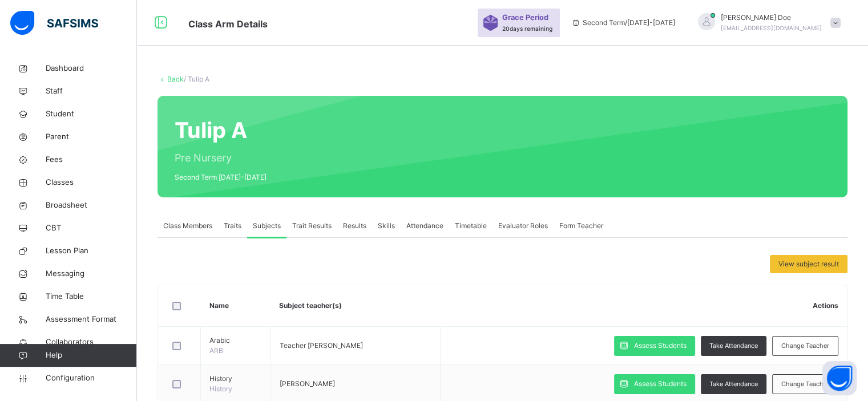
scroll to position [69, 0]
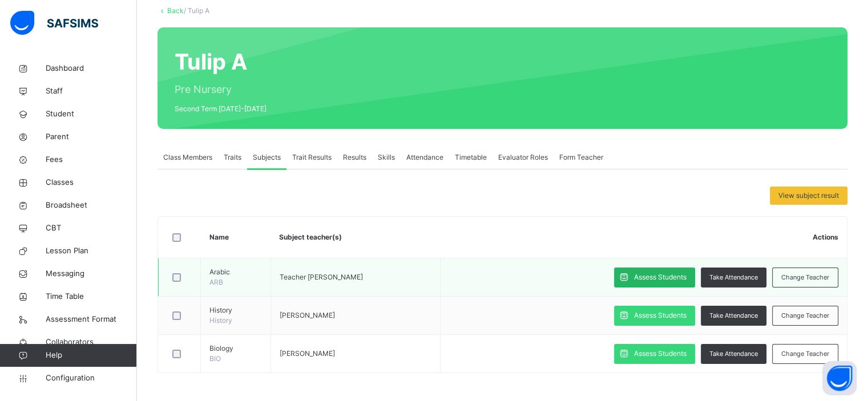
click at [429, 277] on icon at bounding box center [624, 277] width 12 height 13
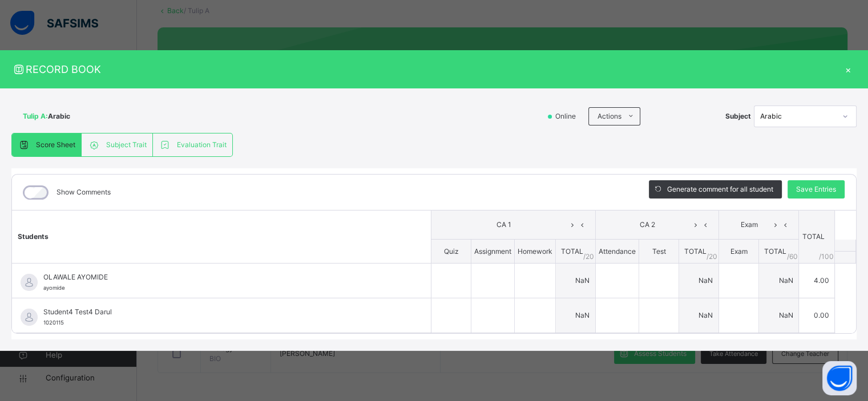
type input "**"
click at [118, 135] on div "Subject Trait" at bounding box center [117, 145] width 71 height 23
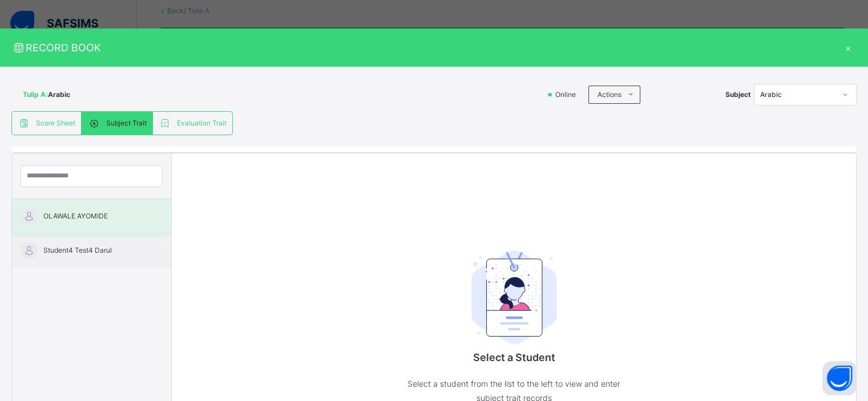
click at [98, 214] on span "OLAWALE AYOMIDE" at bounding box center [94, 216] width 102 height 10
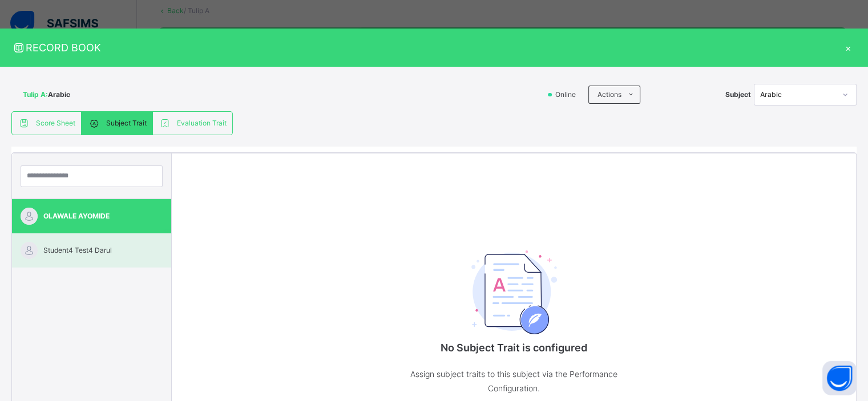
click at [97, 246] on span "Student4 Test4 Darul" at bounding box center [94, 251] width 102 height 10
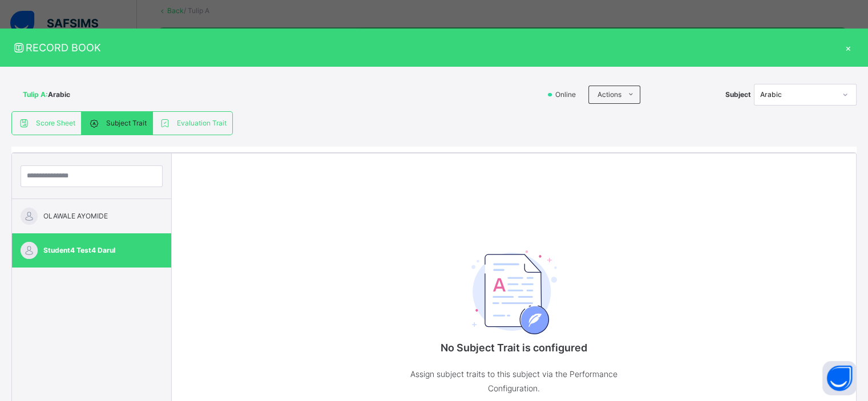
click at [429, 49] on div "×" at bounding box center [848, 47] width 17 height 15
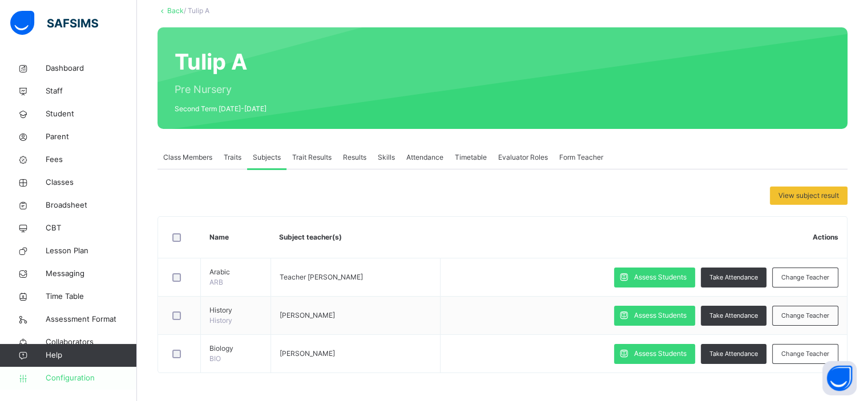
click at [75, 379] on span "Configuration" at bounding box center [91, 378] width 91 height 11
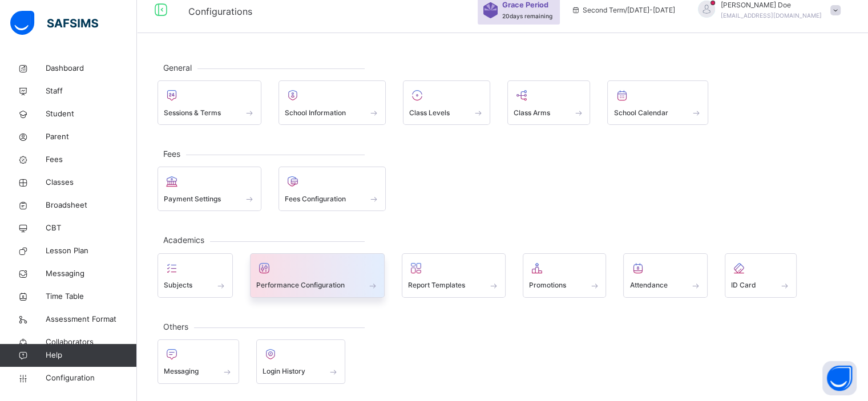
scroll to position [10, 0]
click at [340, 279] on span at bounding box center [317, 280] width 123 height 3
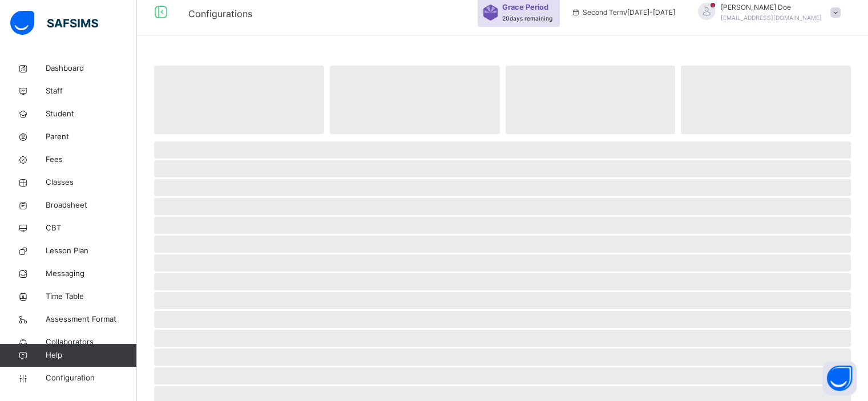
scroll to position [69, 0]
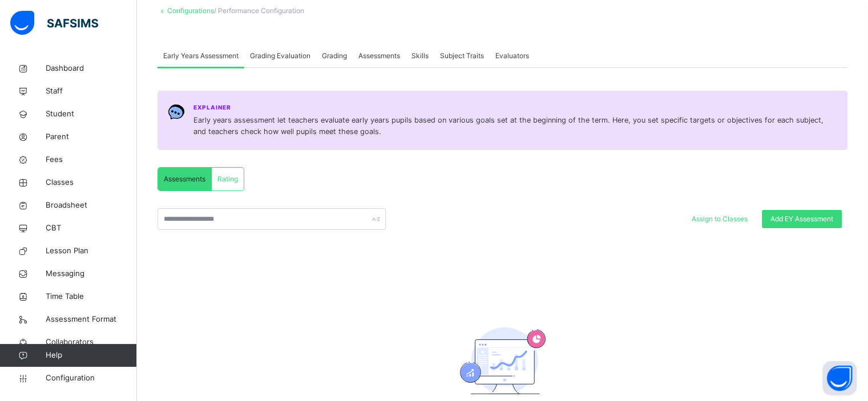
click at [429, 52] on span "Subject Traits" at bounding box center [462, 56] width 44 height 10
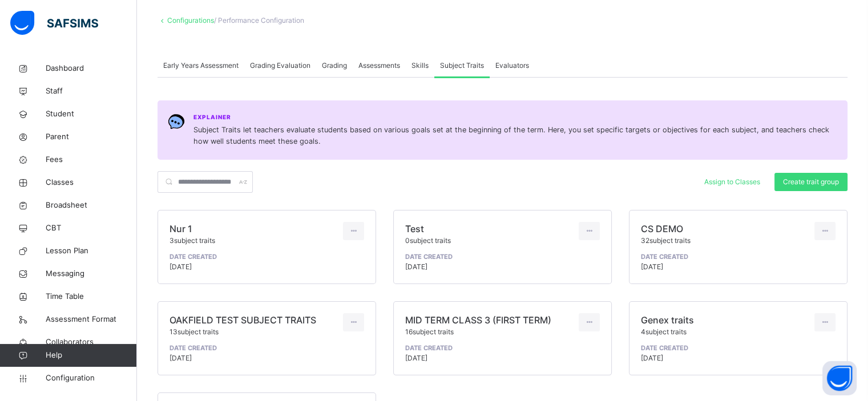
scroll to position [58, 0]
click at [352, 232] on icon at bounding box center [354, 232] width 10 height 10
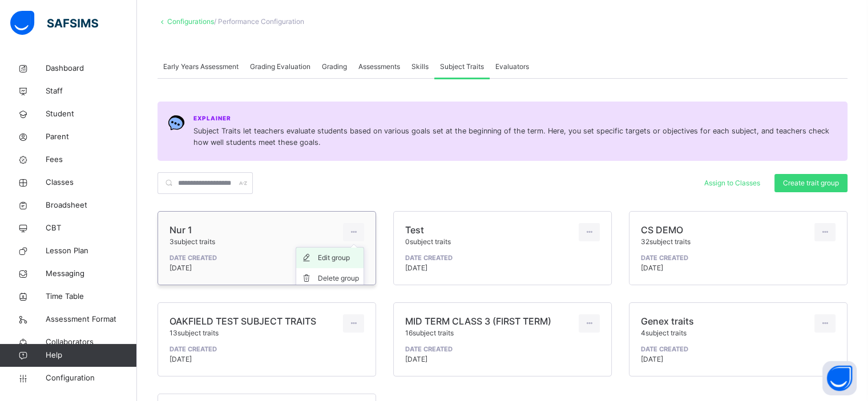
click at [338, 260] on div "Edit group" at bounding box center [338, 257] width 41 height 11
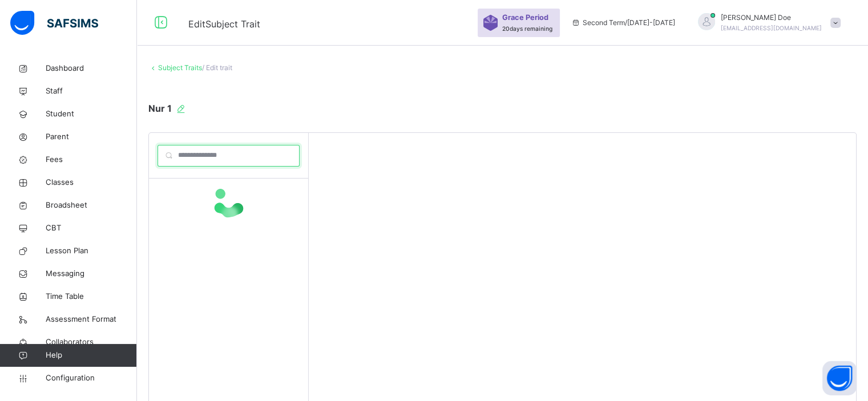
click at [207, 162] on input "search" at bounding box center [229, 156] width 142 height 22
type input "***"
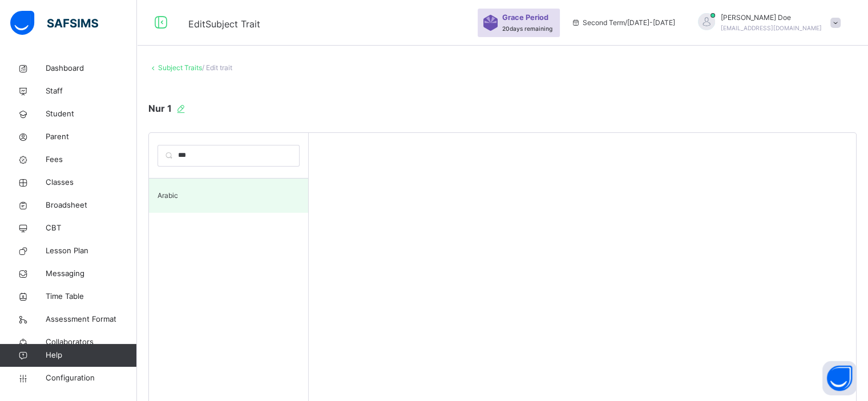
click at [187, 188] on div "Arabic" at bounding box center [228, 196] width 159 height 34
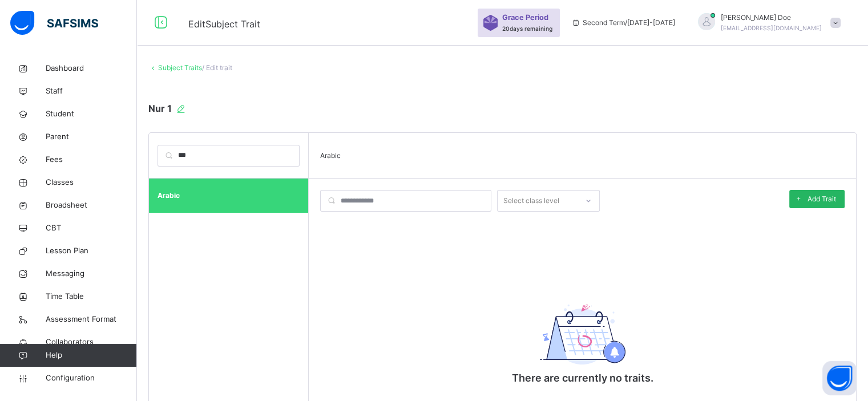
click at [429, 194] on div "Add Trait" at bounding box center [817, 199] width 55 height 18
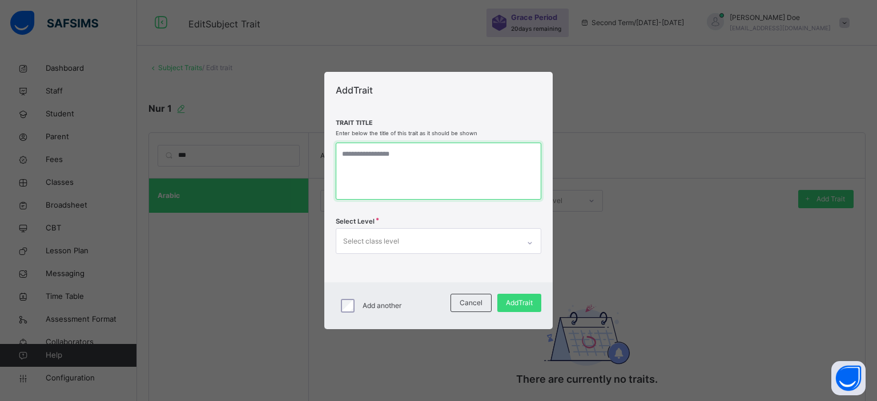
click at [429, 159] on textarea at bounding box center [439, 171] width 206 height 57
type textarea "*****"
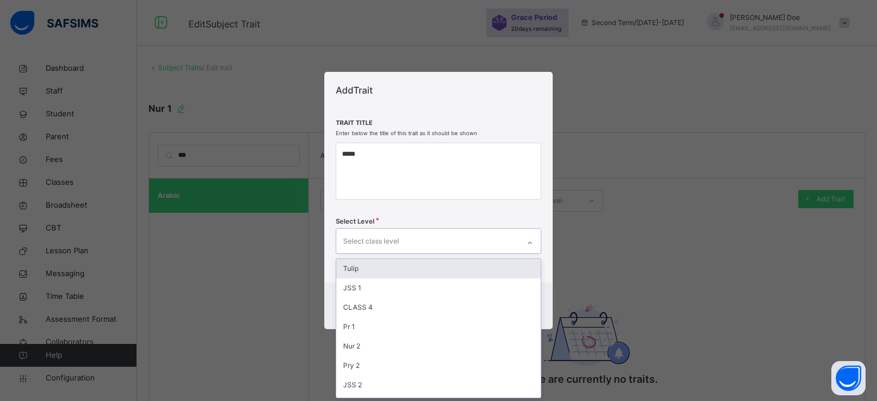
click at [429, 235] on div "Select class level" at bounding box center [427, 241] width 183 height 24
click at [429, 271] on div "Tulip" at bounding box center [438, 268] width 204 height 19
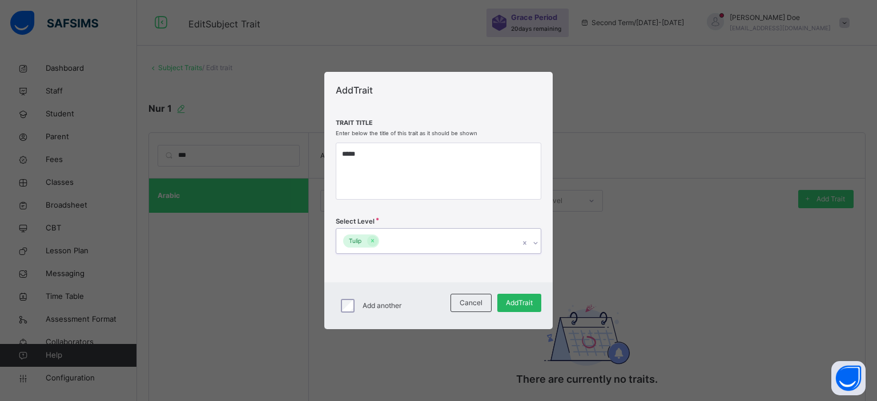
click at [429, 308] on div "Add Trait" at bounding box center [519, 303] width 44 height 18
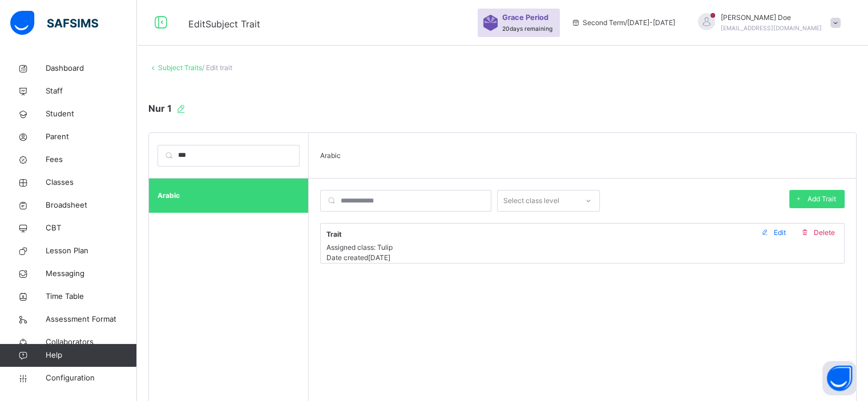
click at [180, 66] on link "Subject Traits" at bounding box center [180, 67] width 44 height 9
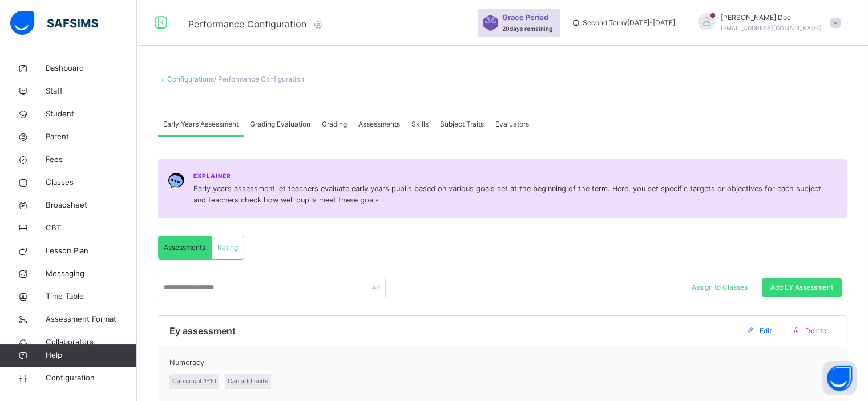
click at [429, 125] on span "Subject Traits" at bounding box center [462, 124] width 44 height 10
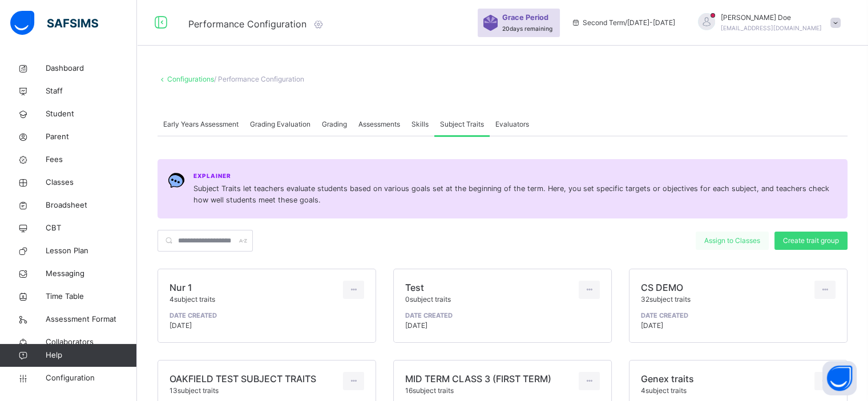
click at [429, 239] on span "Assign to Classes" at bounding box center [733, 241] width 56 height 10
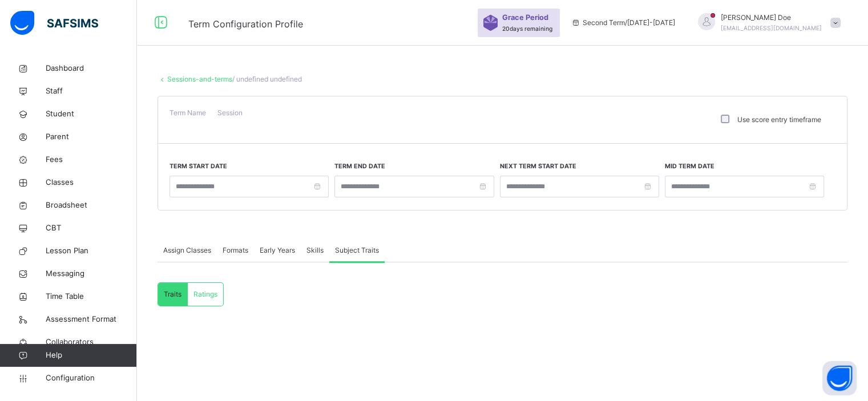
type input "**********"
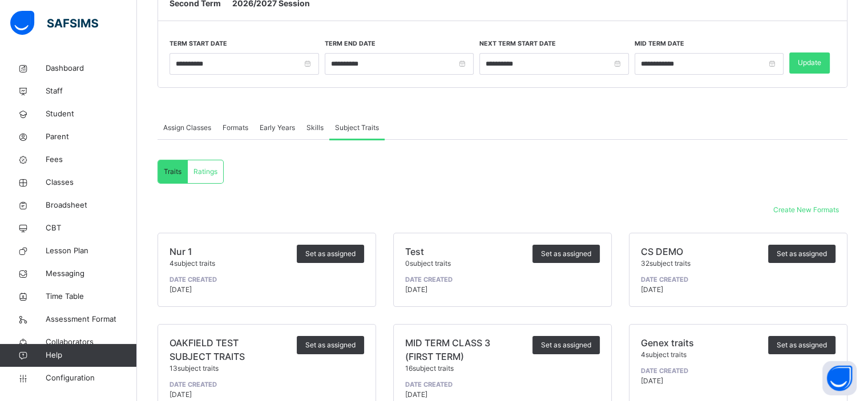
scroll to position [127, 0]
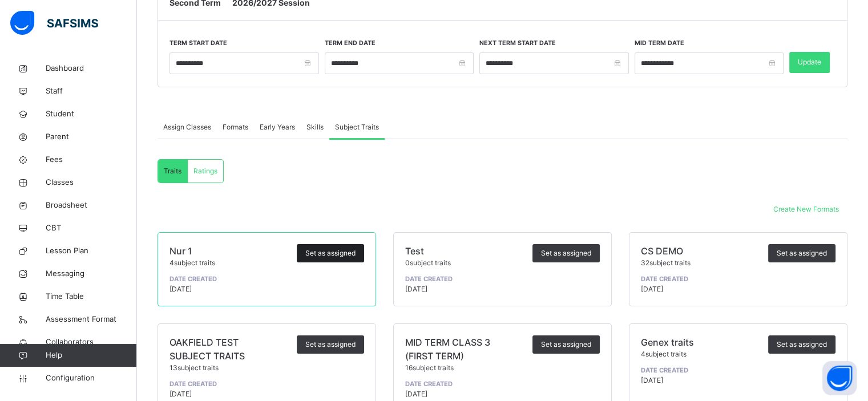
click at [347, 246] on div "Set as assigned" at bounding box center [330, 253] width 67 height 18
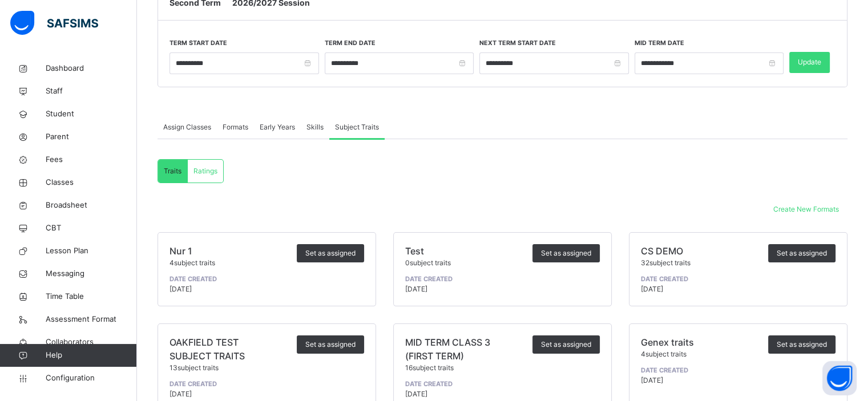
click at [201, 173] on span "Ratings" at bounding box center [206, 171] width 24 height 10
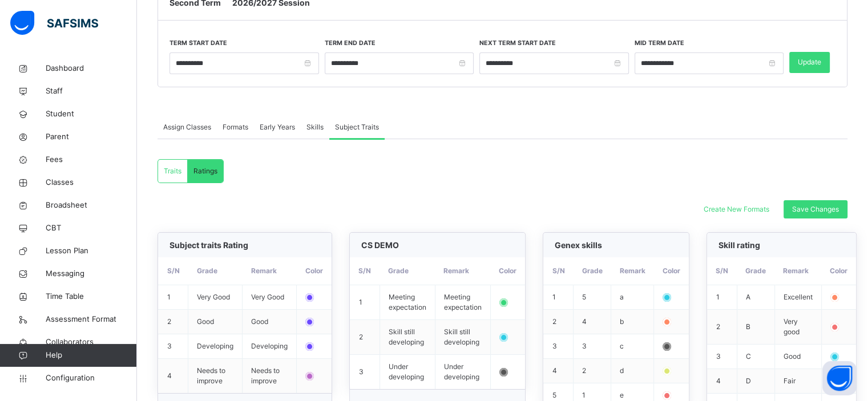
scroll to position [224, 0]
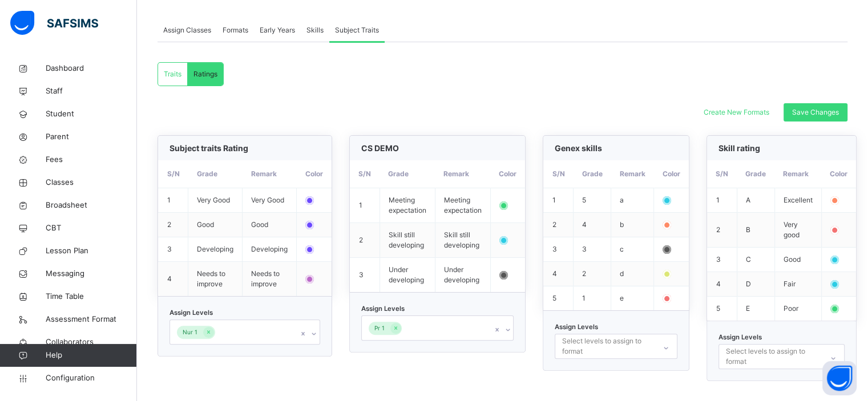
click at [429, 321] on div "Pr 1" at bounding box center [437, 328] width 153 height 25
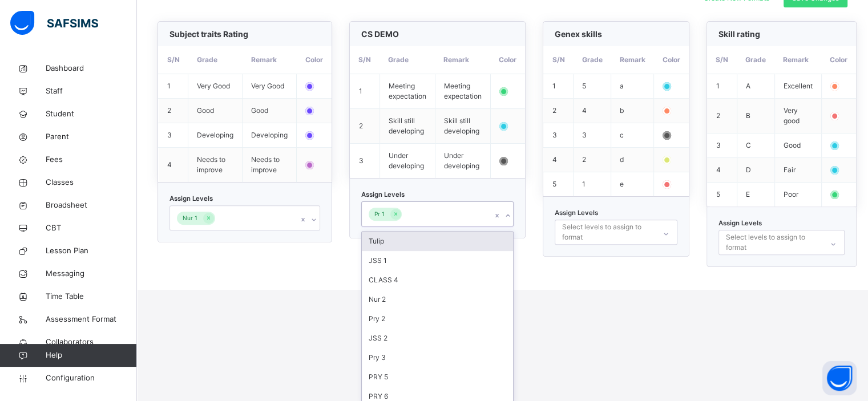
click at [429, 238] on div "Tulip" at bounding box center [438, 241] width 152 height 19
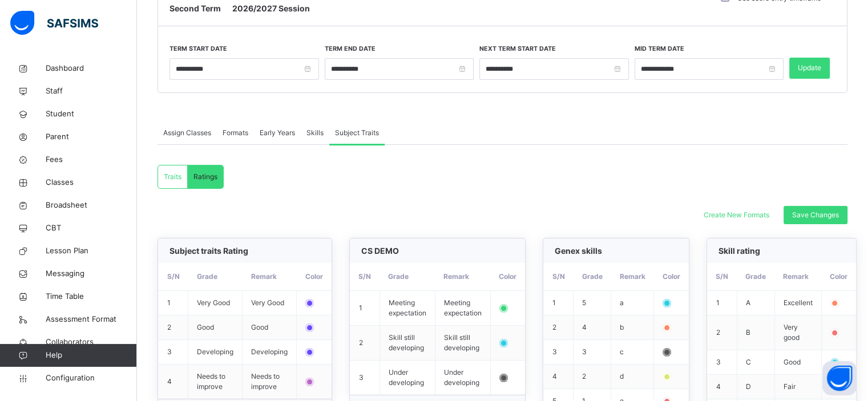
scroll to position [92, 0]
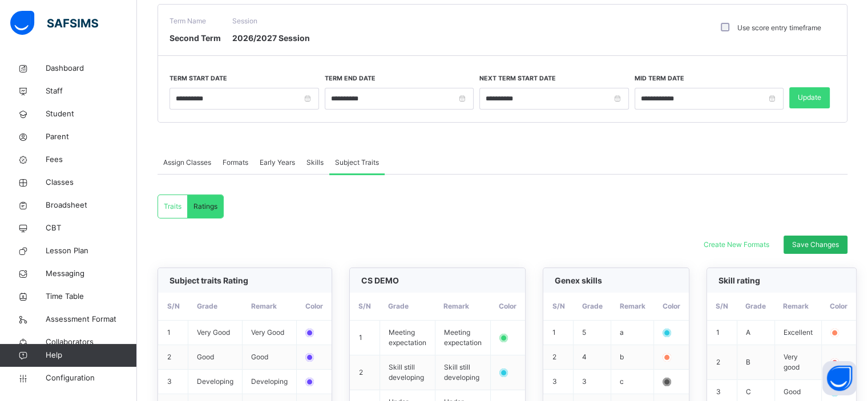
click at [429, 242] on span "Save Changes" at bounding box center [815, 245] width 47 height 10
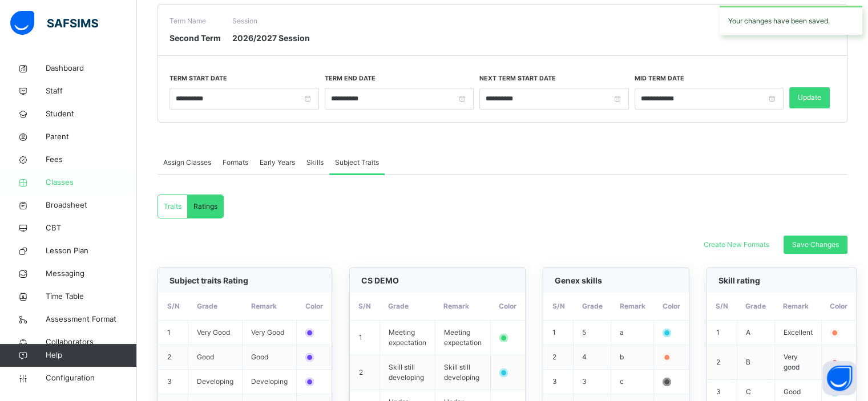
click at [64, 188] on span "Classes" at bounding box center [91, 182] width 91 height 11
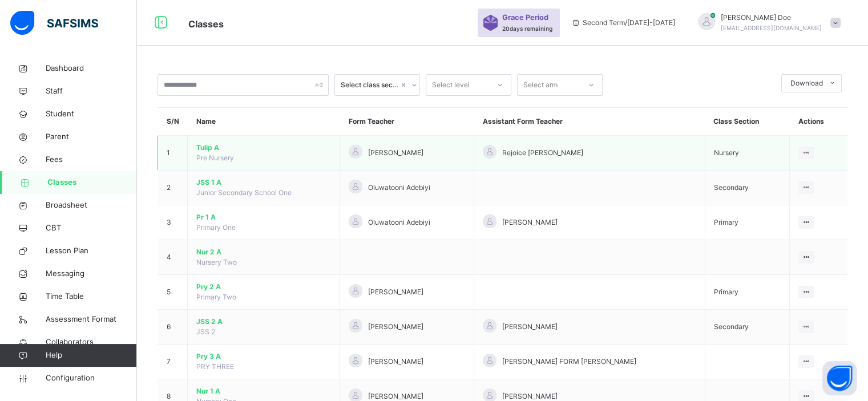
click at [208, 150] on span "Tulip A" at bounding box center [263, 148] width 135 height 10
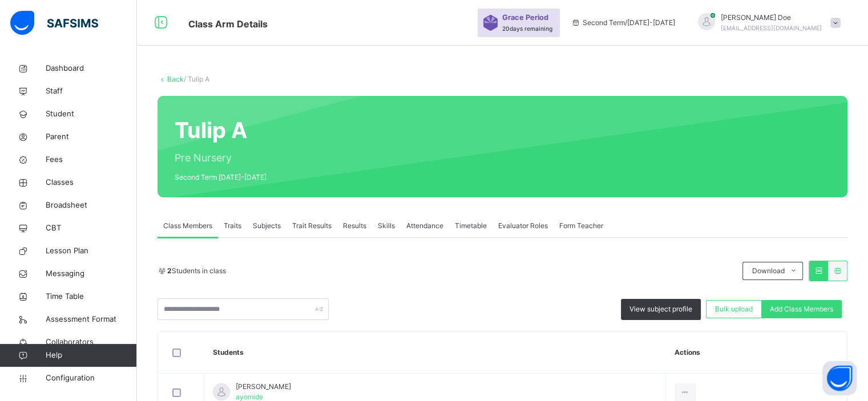
click at [269, 225] on span "Subjects" at bounding box center [267, 226] width 28 height 10
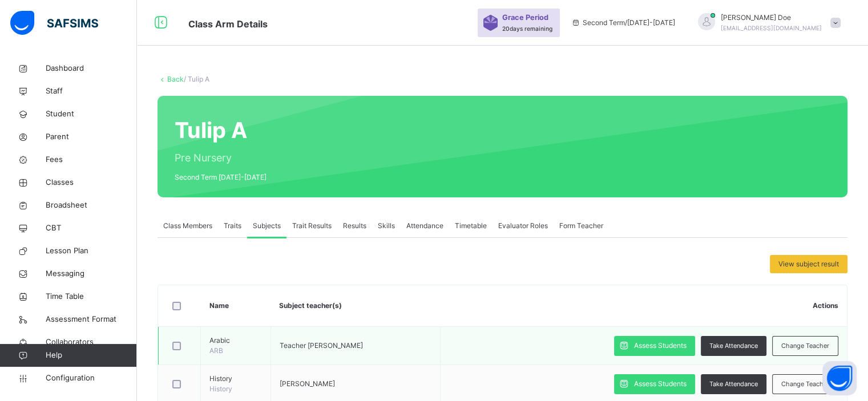
click at [429, 334] on td "Assess Students Take Attendance Change Teacher" at bounding box center [644, 346] width 407 height 38
click at [429, 341] on span "Assess Students" at bounding box center [660, 346] width 53 height 10
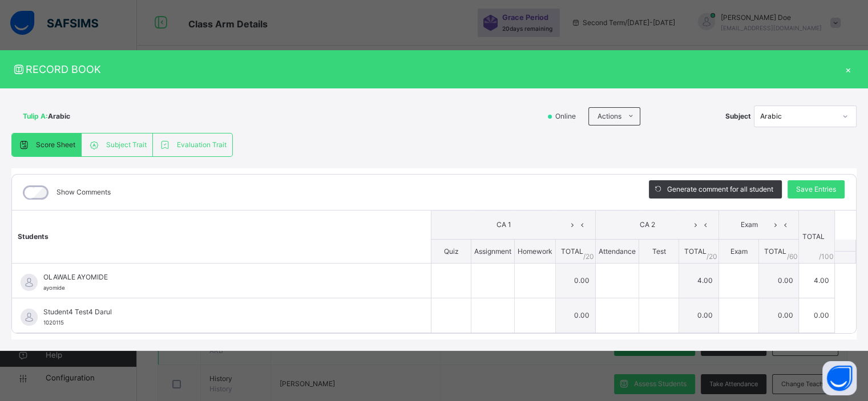
type input "**"
click at [119, 143] on span "Subject Trait" at bounding box center [126, 145] width 41 height 10
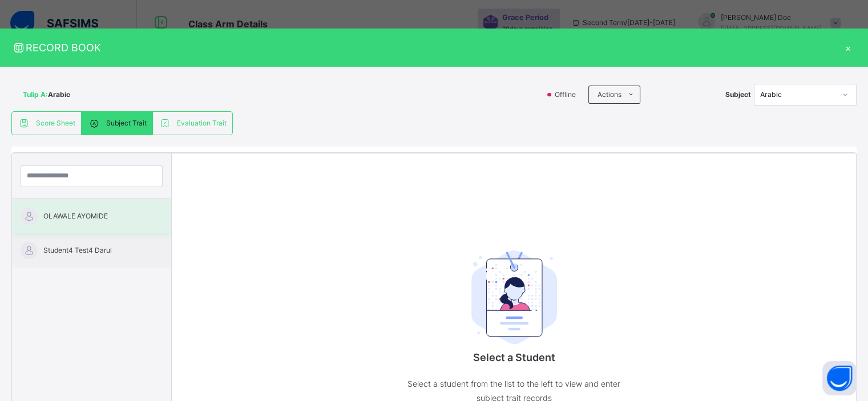
click at [85, 212] on span "OLAWALE AYOMIDE" at bounding box center [94, 216] width 102 height 10
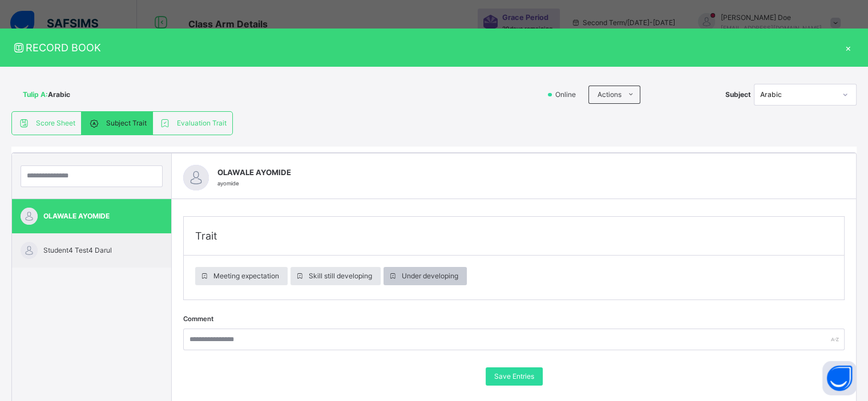
scroll to position [23, 0]
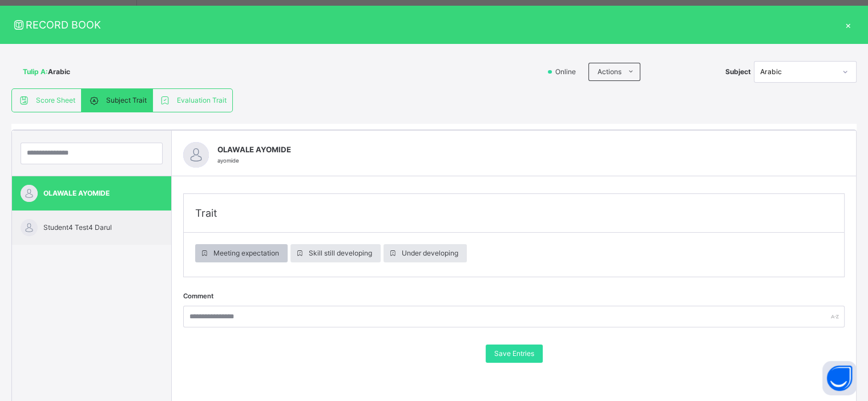
click at [247, 255] on span "Meeting expectation" at bounding box center [247, 253] width 66 height 10
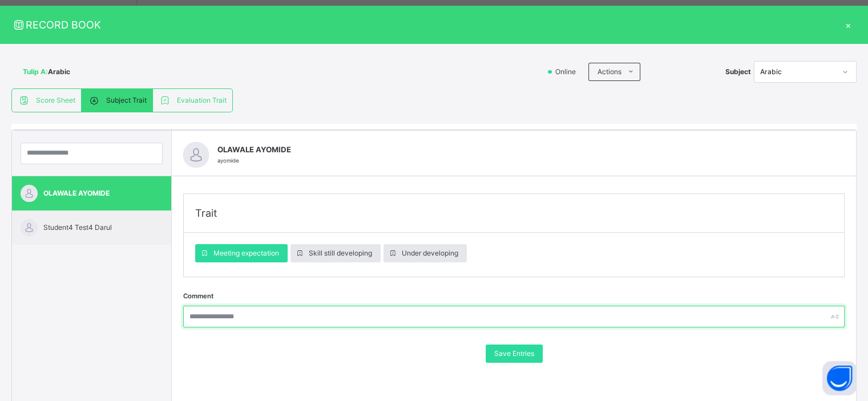
click at [303, 319] on input "text" at bounding box center [514, 317] width 662 height 22
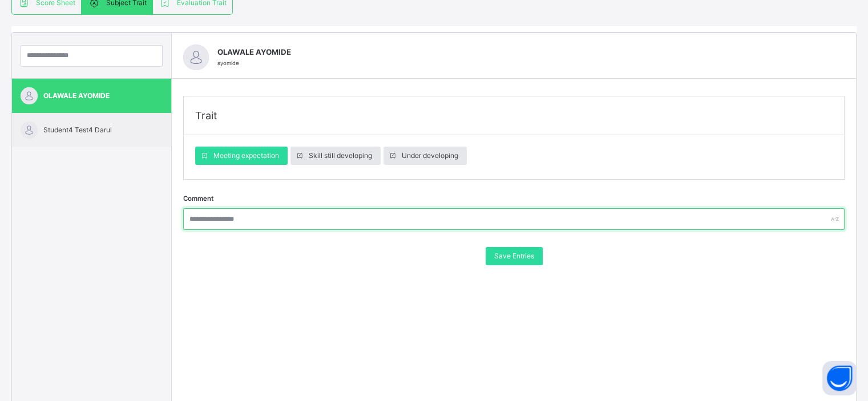
scroll to position [123, 0]
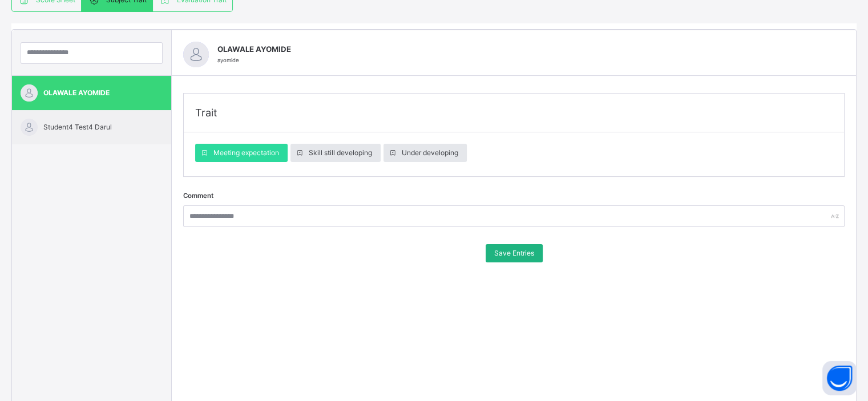
click at [429, 250] on span "Save Entries" at bounding box center [514, 253] width 40 height 10
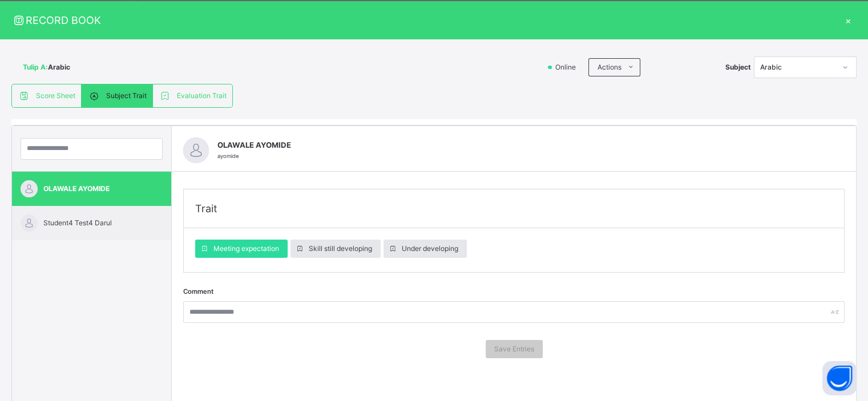
scroll to position [0, 0]
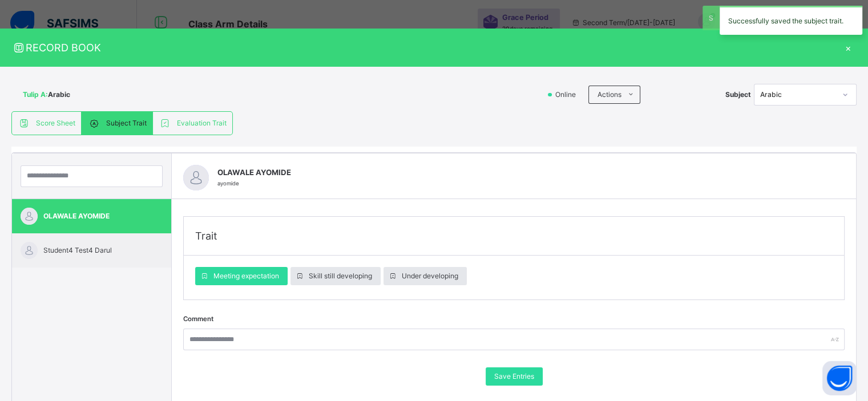
click at [429, 45] on div "×" at bounding box center [848, 47] width 17 height 15
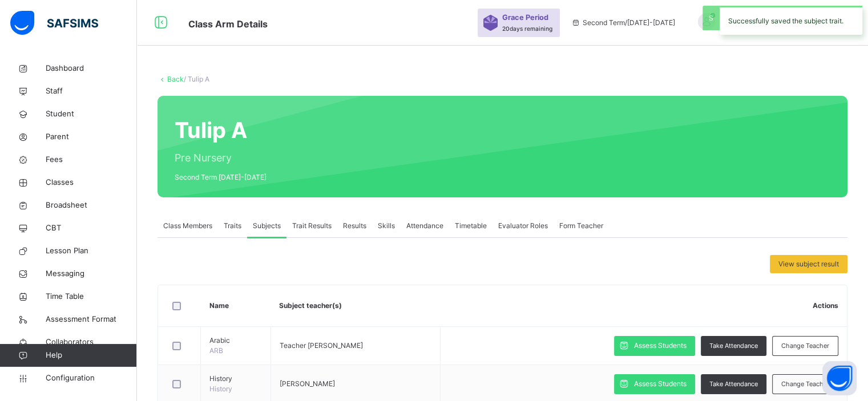
click at [322, 226] on span "Trait Results" at bounding box center [311, 226] width 39 height 10
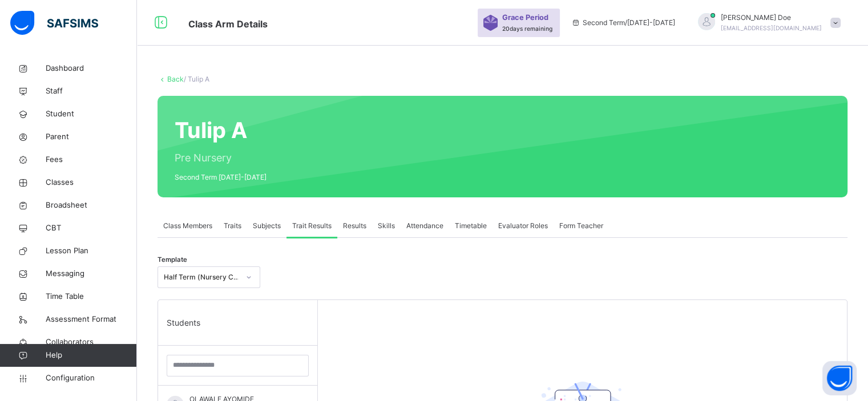
click at [264, 230] on span "Subjects" at bounding box center [267, 226] width 28 height 10
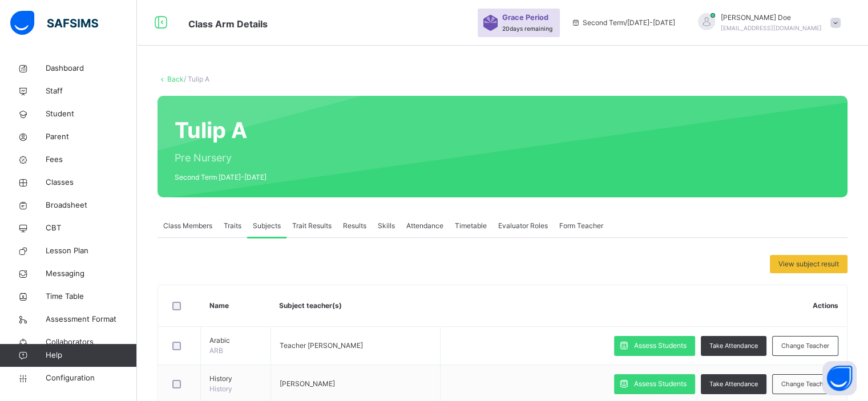
click at [363, 228] on span "Results" at bounding box center [354, 226] width 23 height 10
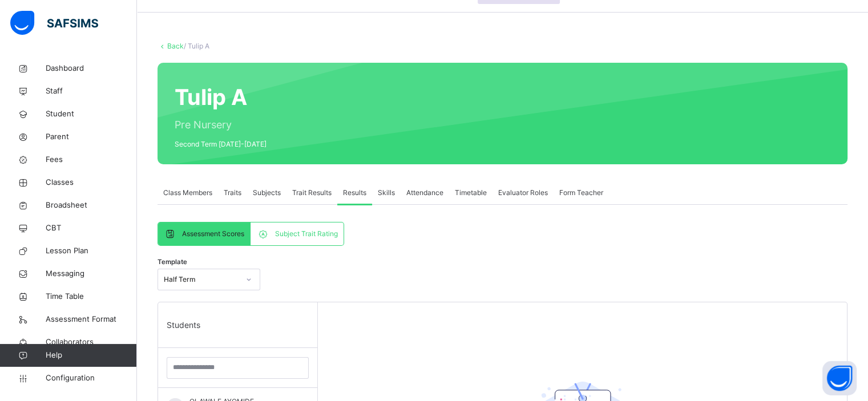
scroll to position [35, 0]
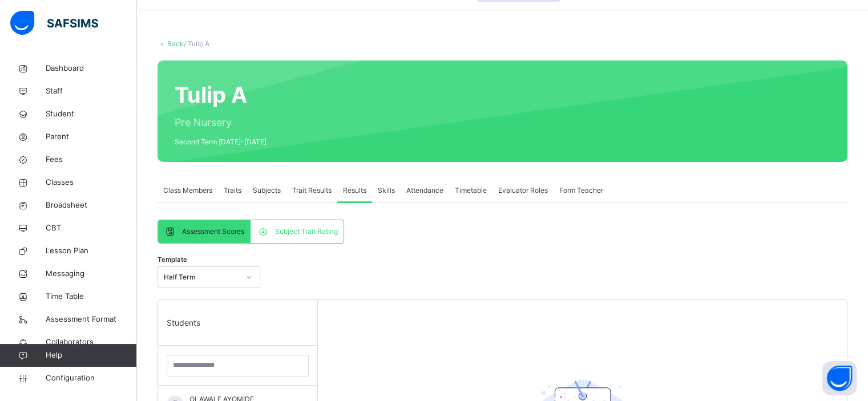
click at [320, 231] on span "Subject Trait Rating" at bounding box center [306, 232] width 63 height 10
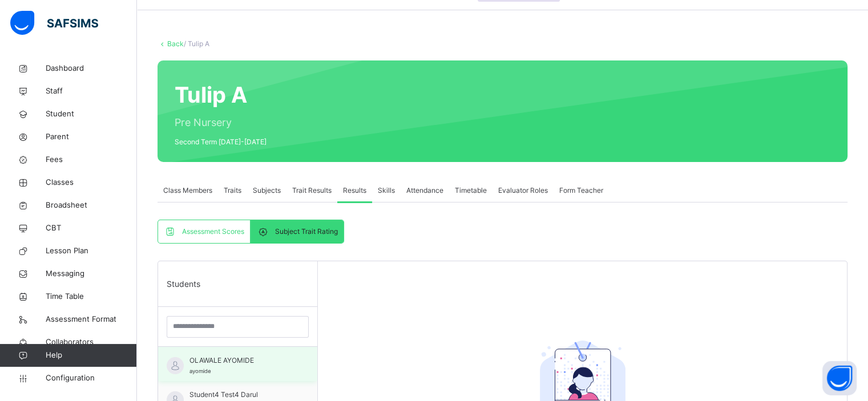
click at [251, 365] on div "OLAWALE AYOMIDE ayomide" at bounding box center [241, 366] width 102 height 21
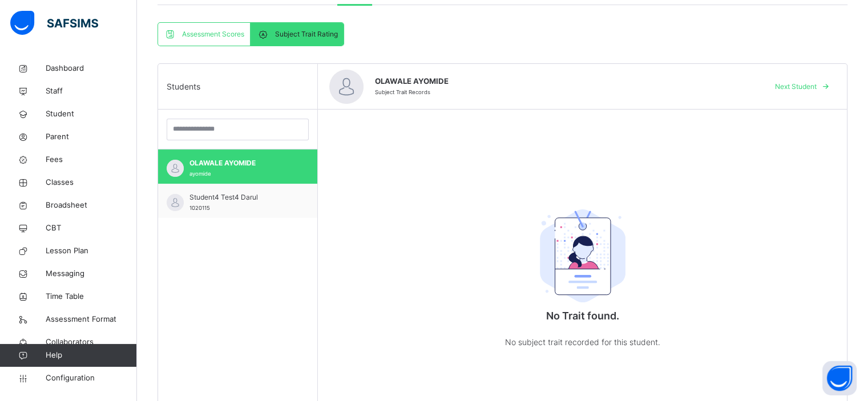
scroll to position [233, 0]
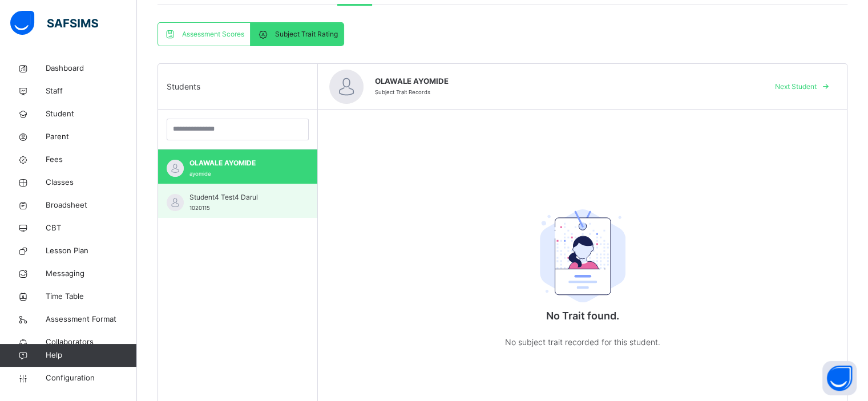
click at [244, 203] on div "Student4 Test4 Darul 1020115" at bounding box center [241, 202] width 102 height 21
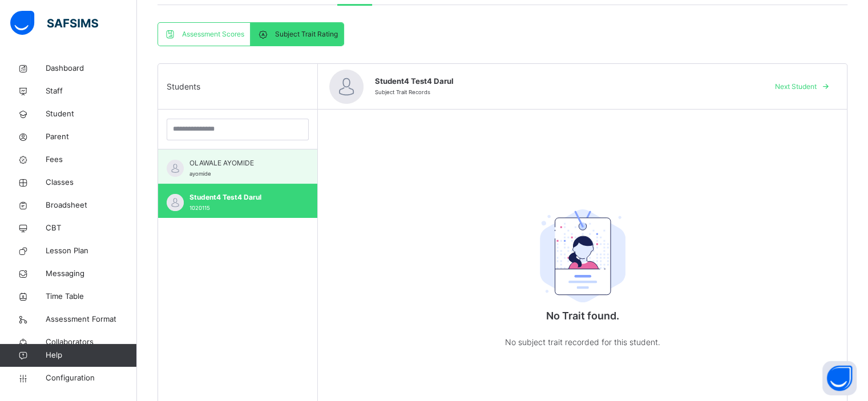
click at [246, 162] on span "OLAWALE AYOMIDE" at bounding box center [241, 163] width 102 height 10
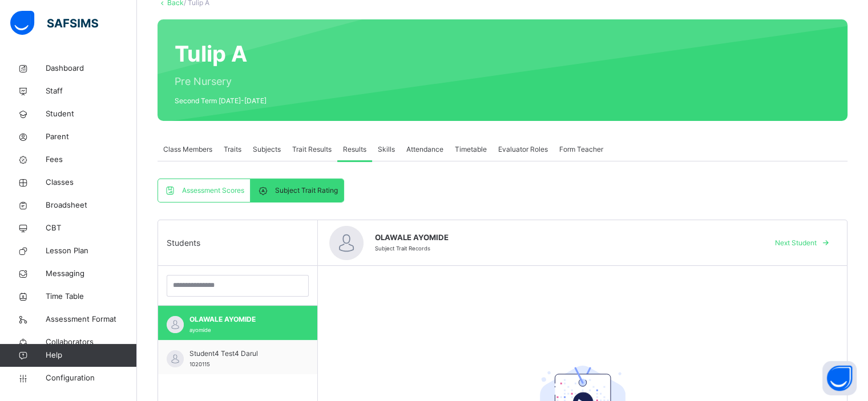
scroll to position [73, 0]
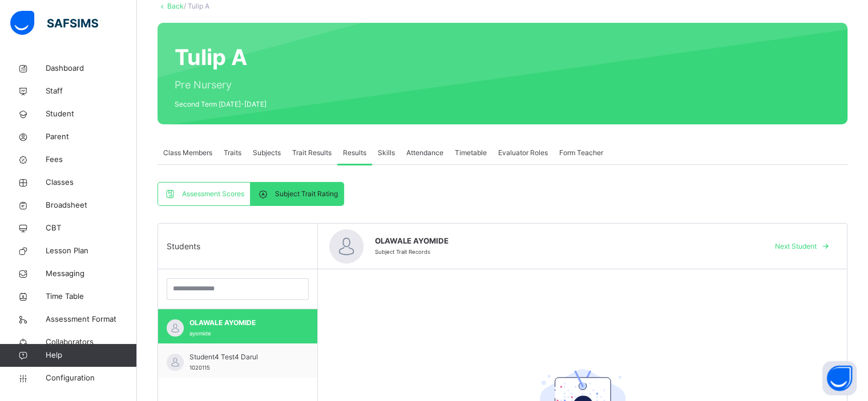
click at [267, 153] on span "Subjects" at bounding box center [267, 153] width 28 height 10
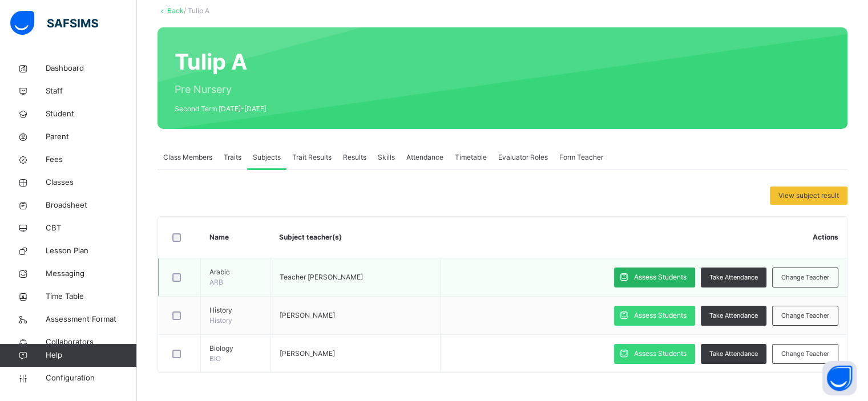
click at [429, 276] on span "Assess Students" at bounding box center [660, 277] width 53 height 10
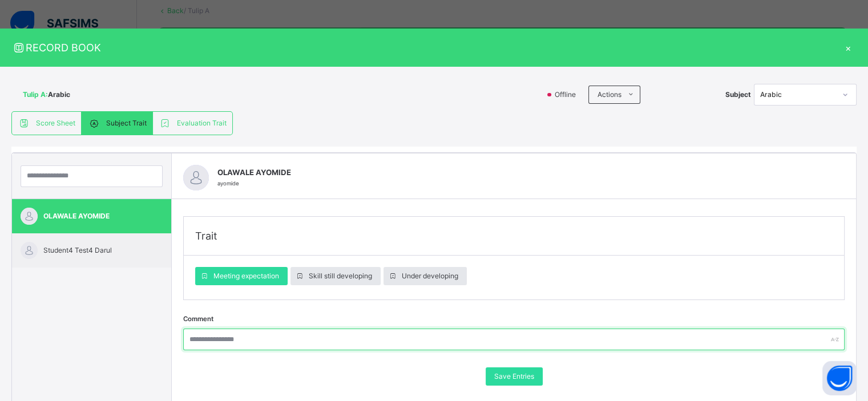
click at [298, 337] on input "text" at bounding box center [514, 340] width 662 height 22
type input "*****"
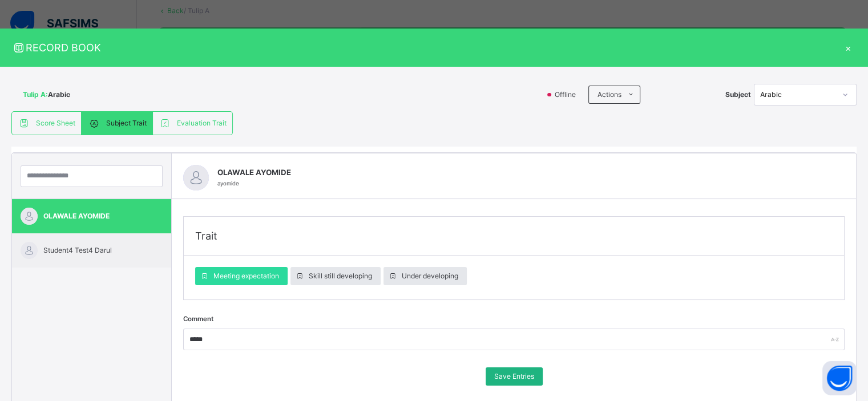
click at [429, 375] on span "Save Entries" at bounding box center [514, 377] width 40 height 10
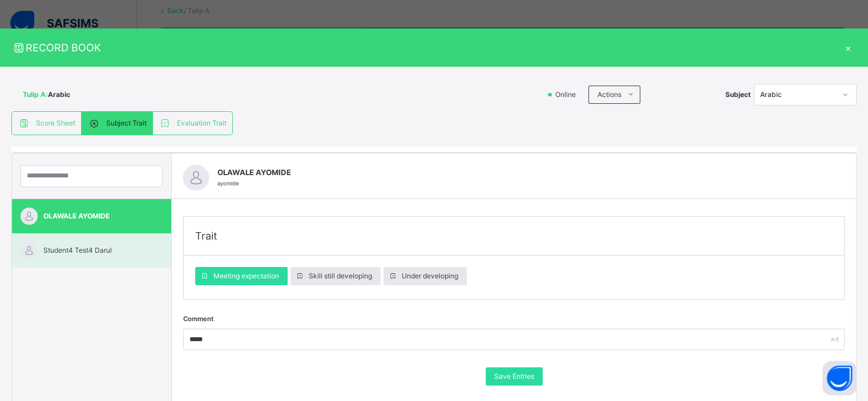
click at [110, 252] on span "Student4 Test4 Darul" at bounding box center [94, 251] width 102 height 10
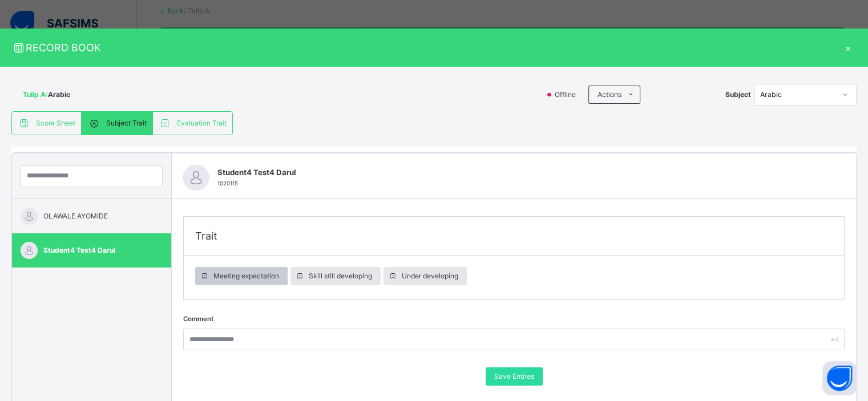
click at [263, 274] on span "Meeting expectation" at bounding box center [247, 276] width 66 height 10
click at [429, 373] on span "Save Entries" at bounding box center [514, 377] width 40 height 10
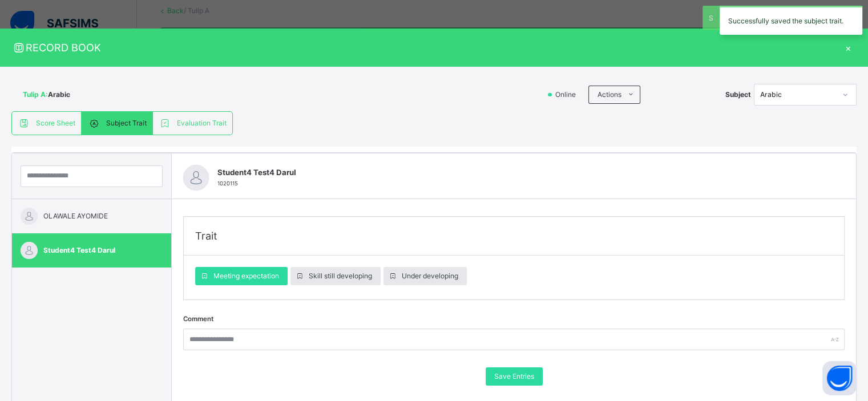
click at [429, 50] on div "×" at bounding box center [848, 47] width 17 height 15
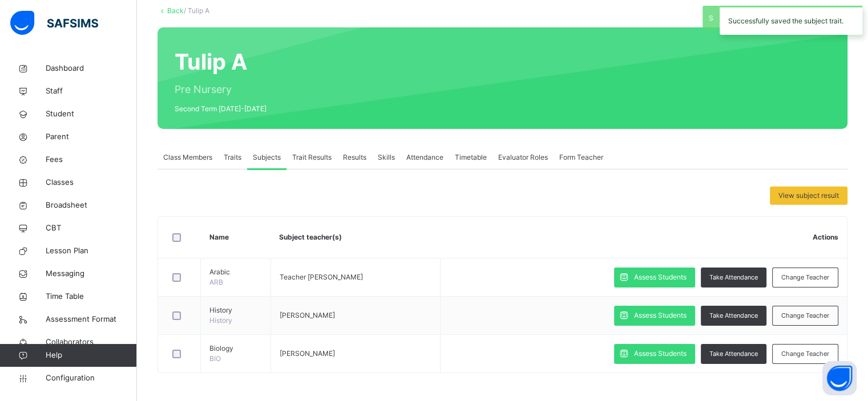
click at [365, 158] on span "Results" at bounding box center [354, 157] width 23 height 10
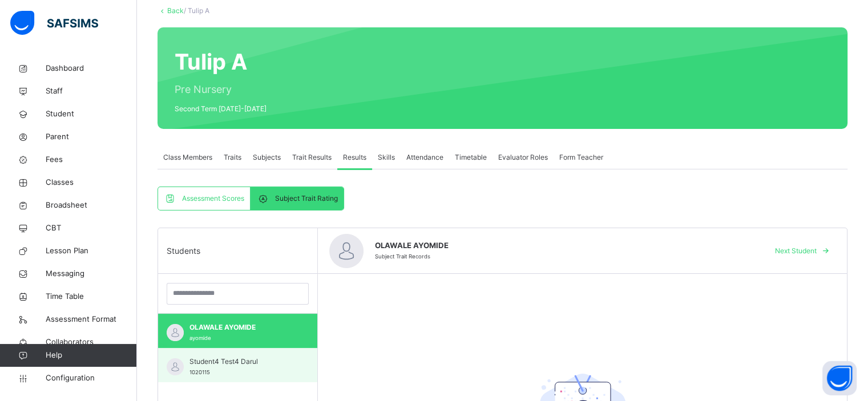
click at [223, 355] on div "Student4 Test4 Darul 1020115" at bounding box center [237, 365] width 159 height 34
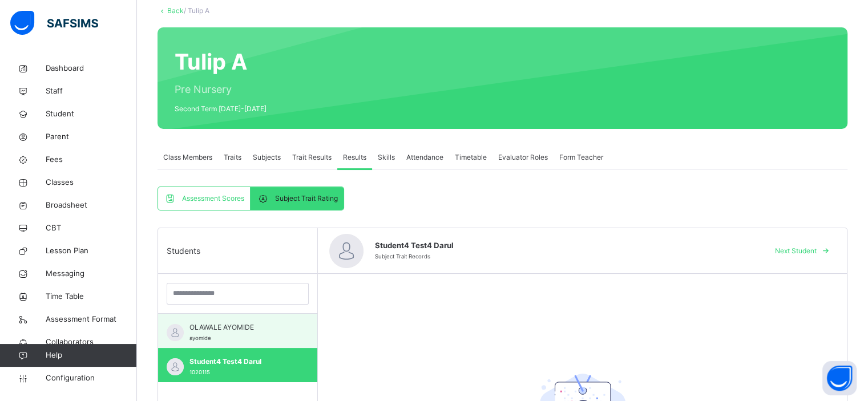
click at [224, 335] on div "OLAWALE AYOMIDE ayomide" at bounding box center [241, 333] width 102 height 21
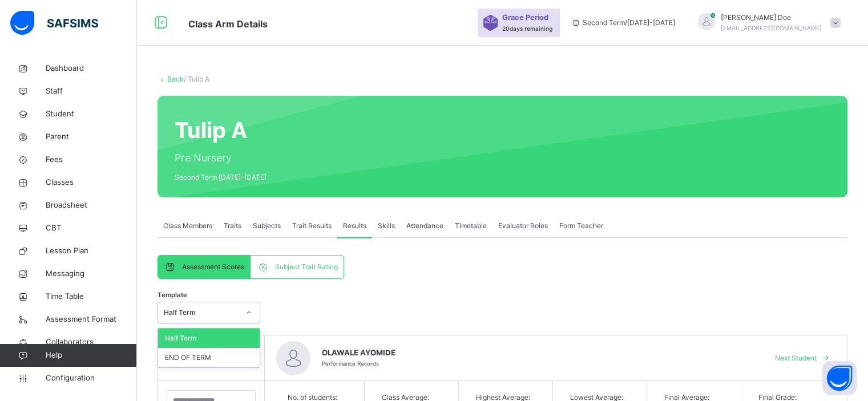
scroll to position [111, 0]
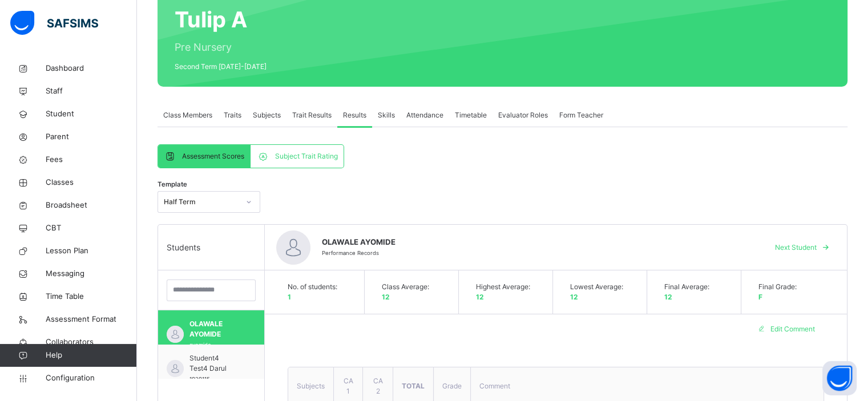
click at [311, 153] on span "Subject Trait Rating" at bounding box center [306, 156] width 63 height 10
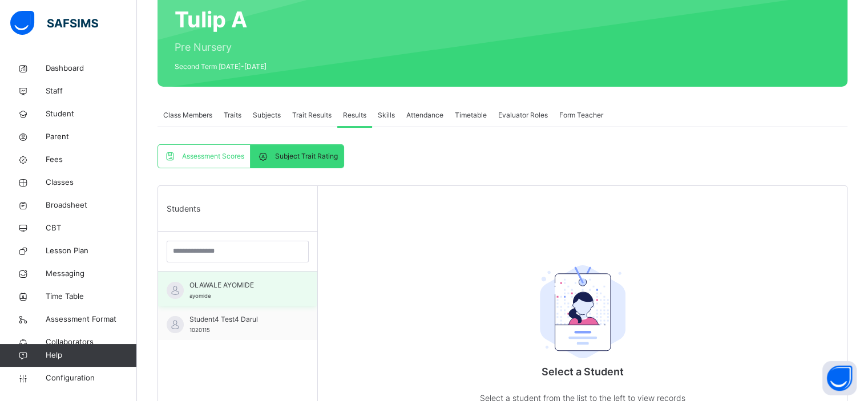
click at [251, 284] on span "OLAWALE AYOMIDE" at bounding box center [241, 285] width 102 height 10
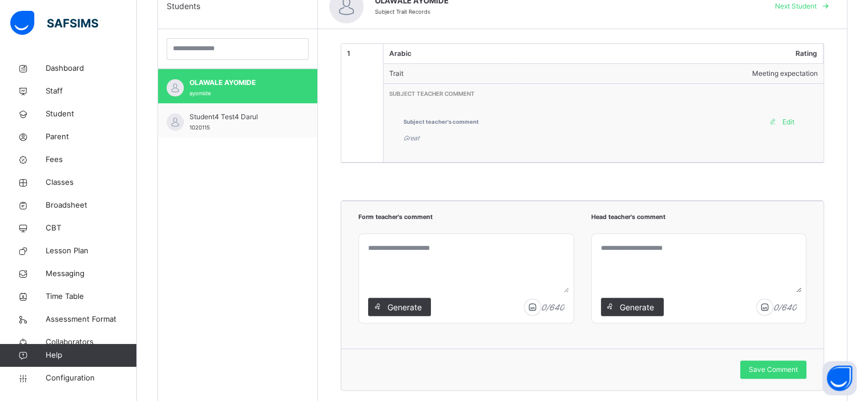
scroll to position [314, 0]
click at [405, 298] on div "Generate" at bounding box center [399, 306] width 63 height 18
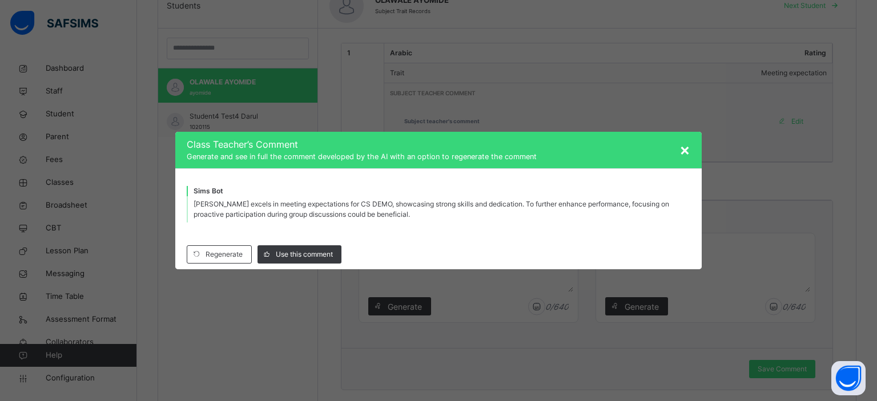
click at [686, 152] on span "×" at bounding box center [684, 149] width 11 height 19
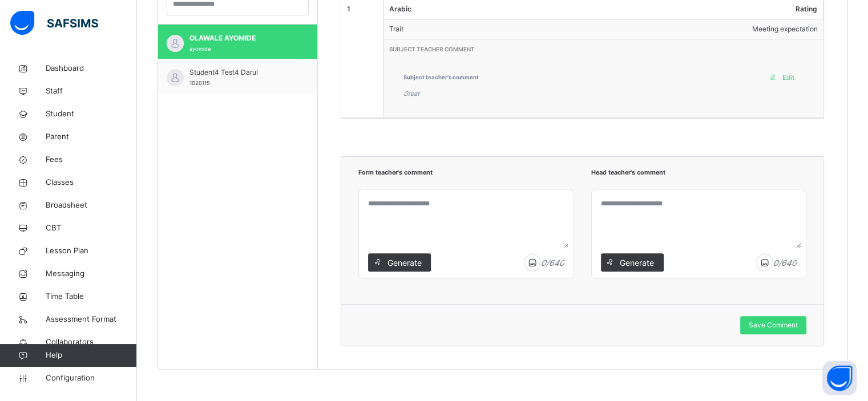
scroll to position [359, 0]
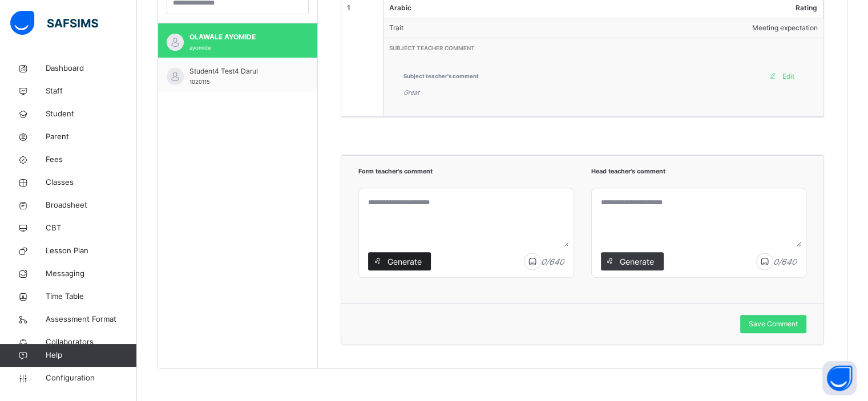
click at [407, 260] on span "Generate" at bounding box center [405, 262] width 36 height 12
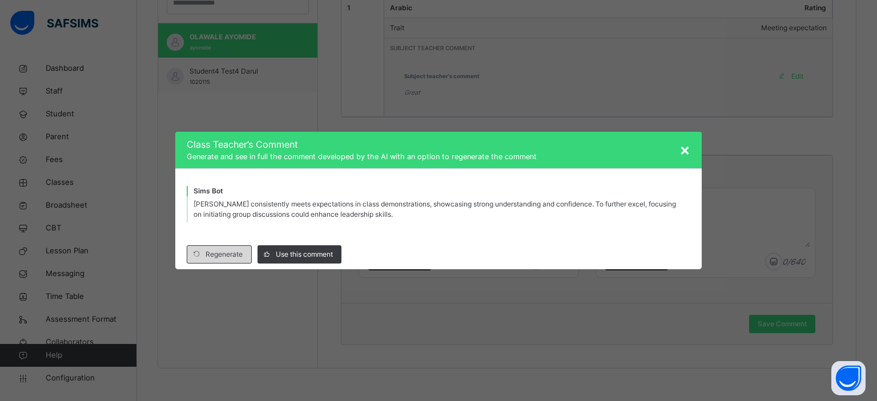
click at [228, 257] on span "Regenerate" at bounding box center [224, 255] width 37 height 10
click at [297, 254] on span "Use this comment" at bounding box center [304, 255] width 57 height 10
type textarea "**********"
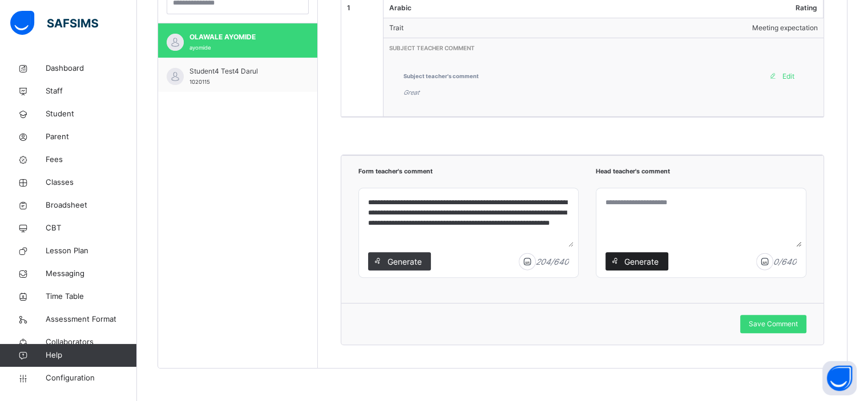
click at [631, 262] on span "Generate" at bounding box center [642, 262] width 36 height 12
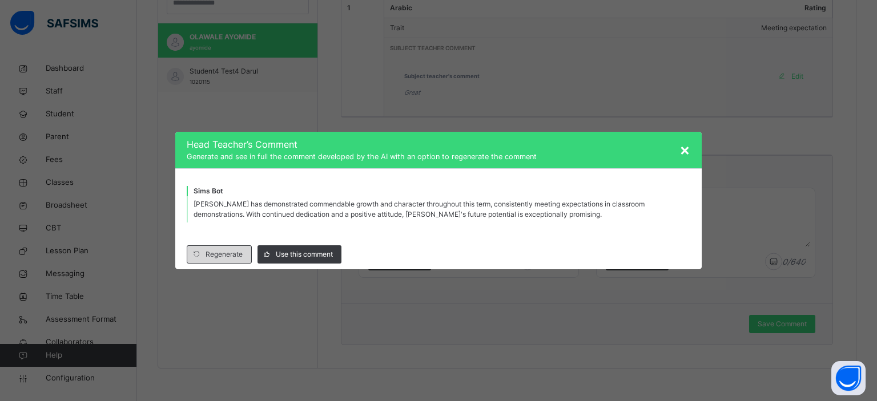
click at [230, 259] on span "Regenerate" at bounding box center [224, 255] width 37 height 10
click at [306, 256] on span "Use this comment" at bounding box center [304, 255] width 57 height 10
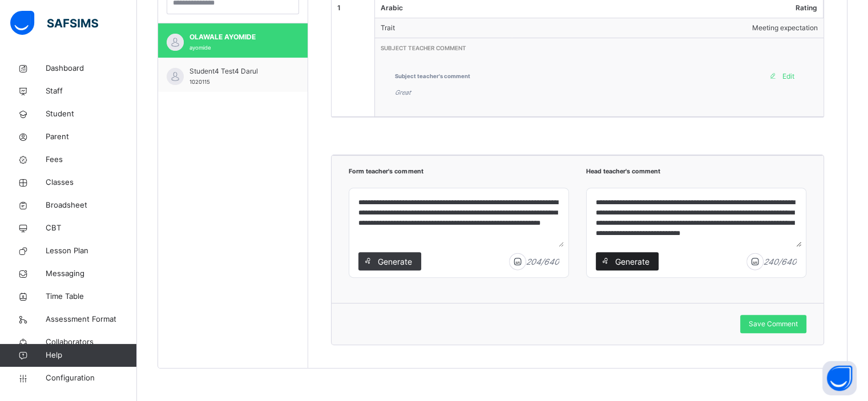
click at [649, 257] on span "Generate" at bounding box center [632, 262] width 36 height 12
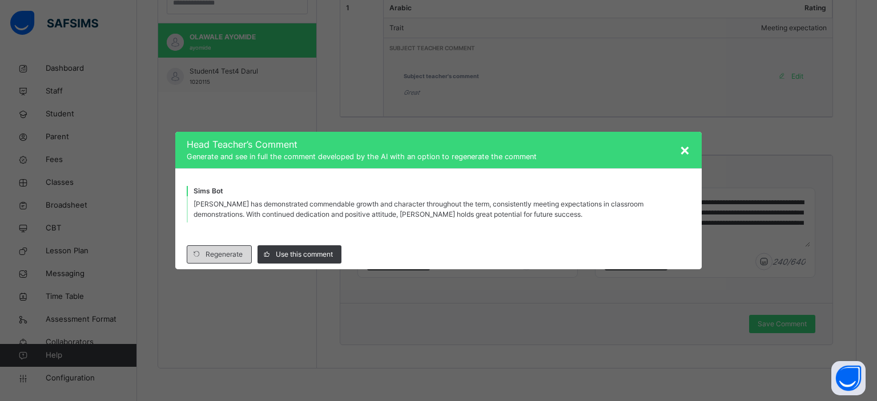
click at [239, 257] on span "Regenerate" at bounding box center [224, 255] width 37 height 10
click at [285, 253] on span "Use this comment" at bounding box center [304, 255] width 57 height 10
type textarea "**********"
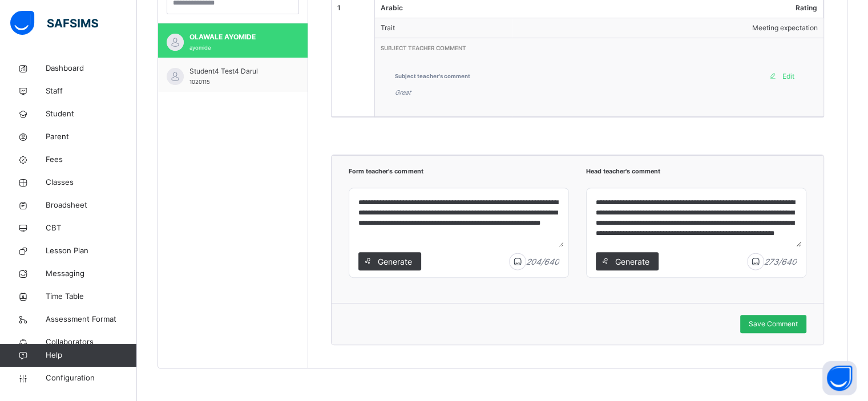
click at [763, 328] on div "Save Comment" at bounding box center [774, 324] width 66 height 18
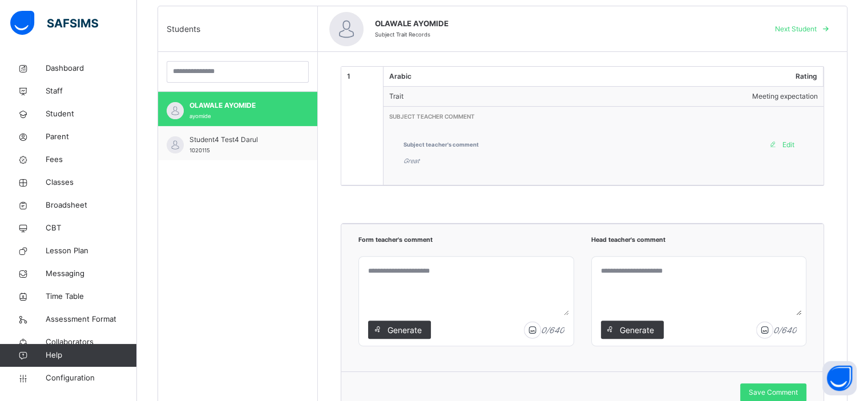
scroll to position [293, 0]
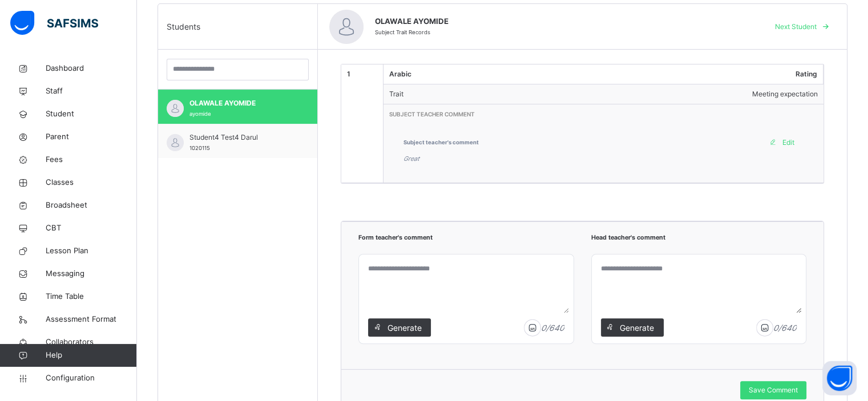
click at [440, 277] on textarea at bounding box center [467, 286] width 206 height 54
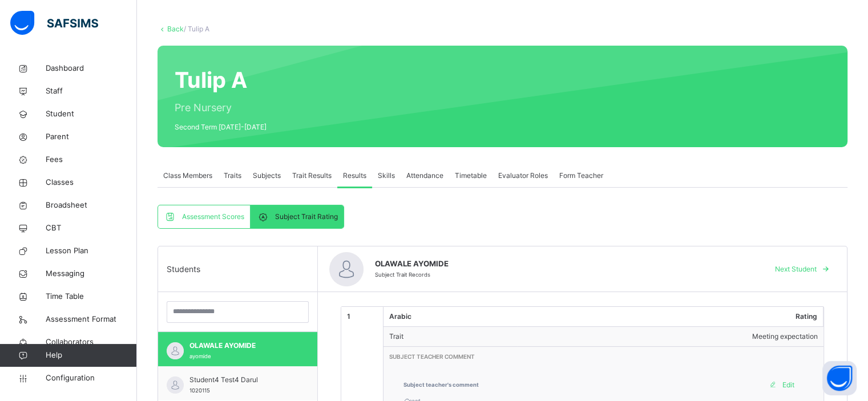
scroll to position [0, 0]
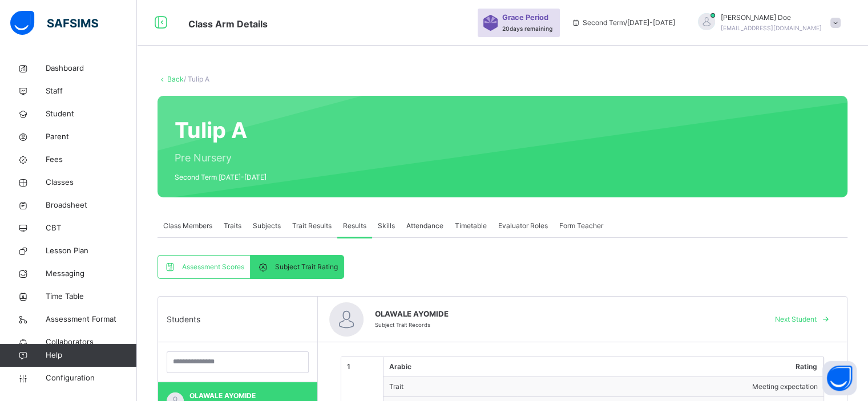
click at [840, 22] on span at bounding box center [836, 23] width 10 height 10
click at [733, 51] on div "Back / Tulip A Tulip A Pre Nursery Second Term 2026-2027 Class Members Traits S…" at bounding box center [502, 381] width 731 height 762
drag, startPoint x: 746, startPoint y: 27, endPoint x: 829, endPoint y: 34, distance: 83.6
click at [829, 34] on div "Grace Period 20 days remaining Second Term / 2026-2027 John Doe chukwumarejoice…" at bounding box center [673, 23] width 391 height 46
copy span "chukwumarejoice9@gmail.com"
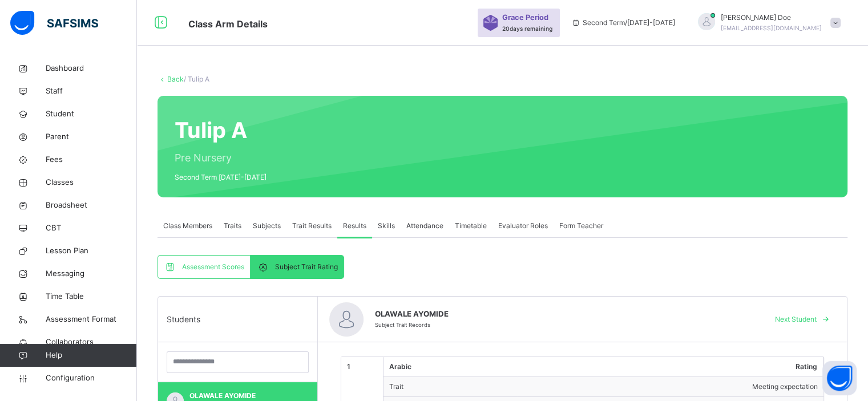
click at [564, 136] on div "Tulip A Pre Nursery Second Term 2026-2027" at bounding box center [503, 147] width 690 height 102
click at [79, 67] on span "Dashboard" at bounding box center [91, 68] width 91 height 11
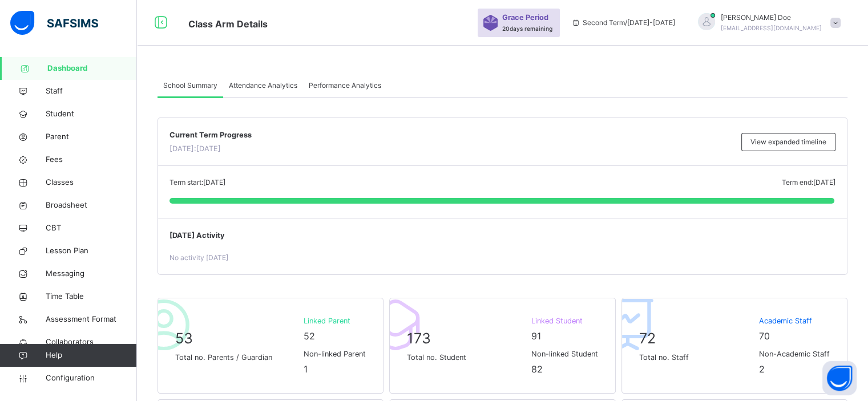
click at [267, 90] on span "Attendance Analytics" at bounding box center [263, 86] width 69 height 10
click at [267, 92] on div "Attendance Analytics" at bounding box center [263, 85] width 80 height 23
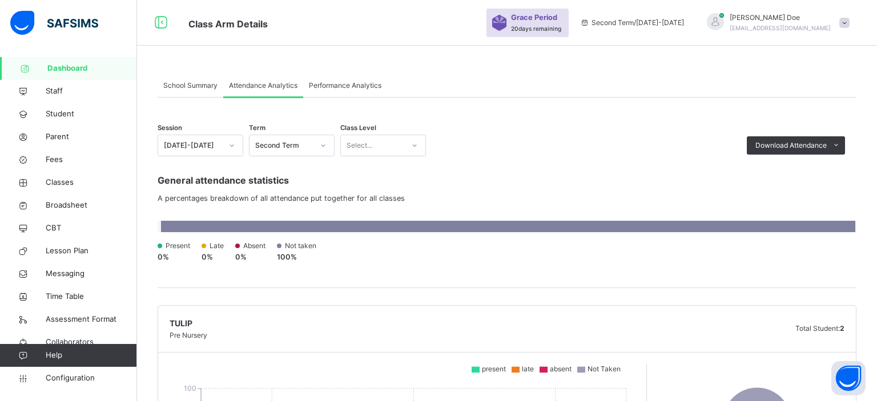
click at [350, 87] on span "Performance Analytics" at bounding box center [345, 86] width 73 height 10
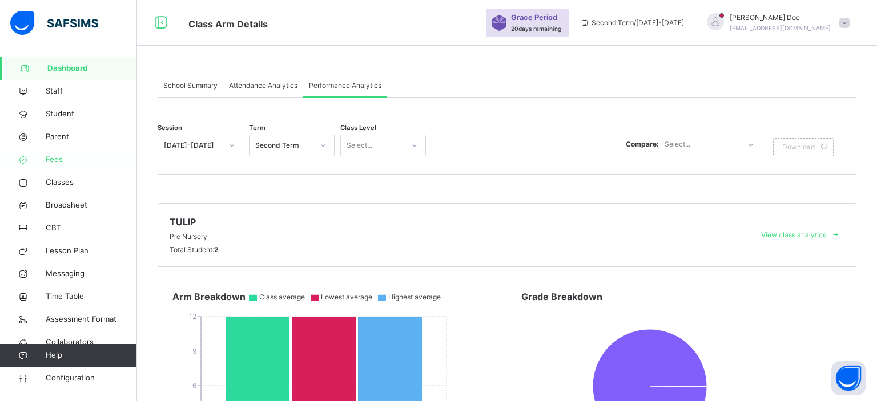
click at [68, 165] on span "Fees" at bounding box center [91, 159] width 91 height 11
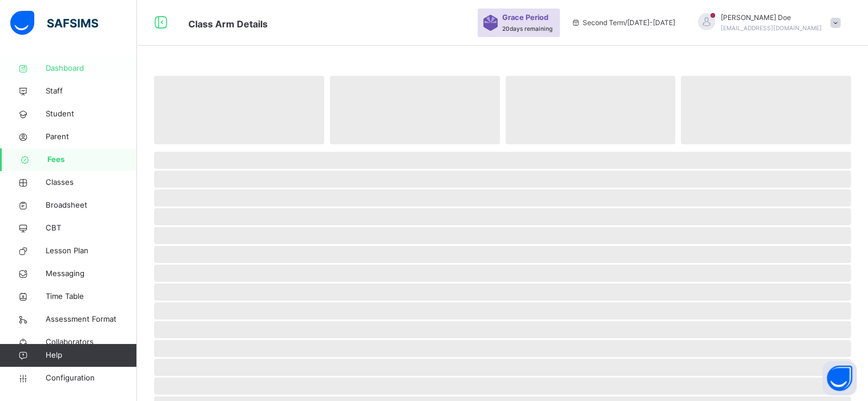
click at [86, 70] on span "Dashboard" at bounding box center [91, 68] width 91 height 11
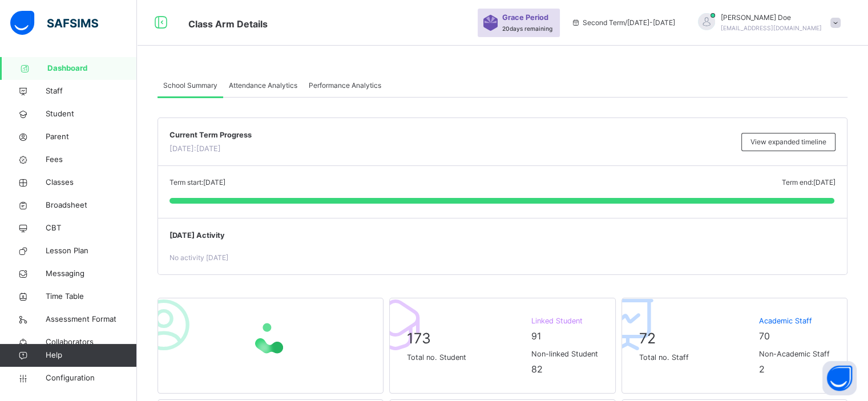
click at [279, 85] on span "Attendance Analytics" at bounding box center [263, 86] width 69 height 10
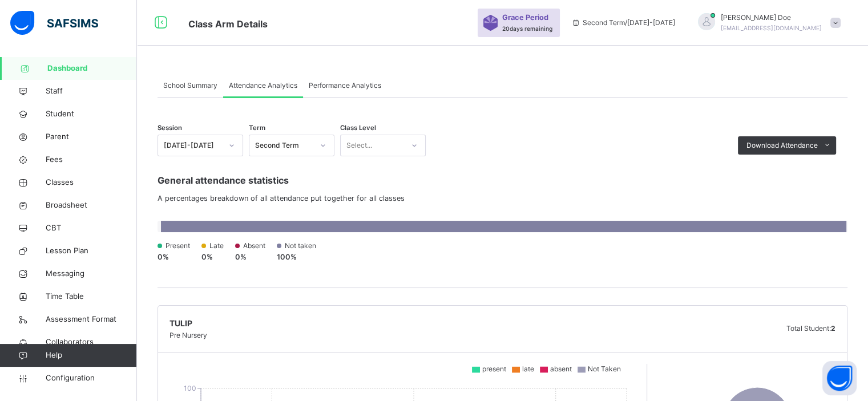
click at [341, 86] on span "Performance Analytics" at bounding box center [345, 86] width 73 height 10
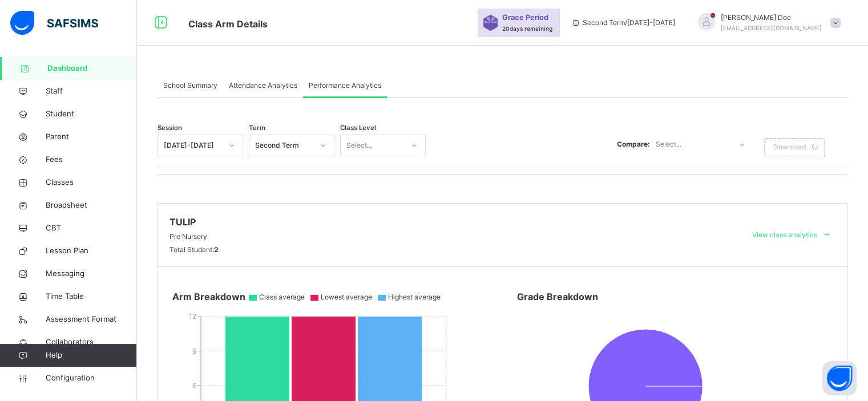
click at [682, 141] on div "Select..." at bounding box center [669, 145] width 26 height 22
click at [705, 187] on div "Compare Trends" at bounding box center [702, 189] width 102 height 19
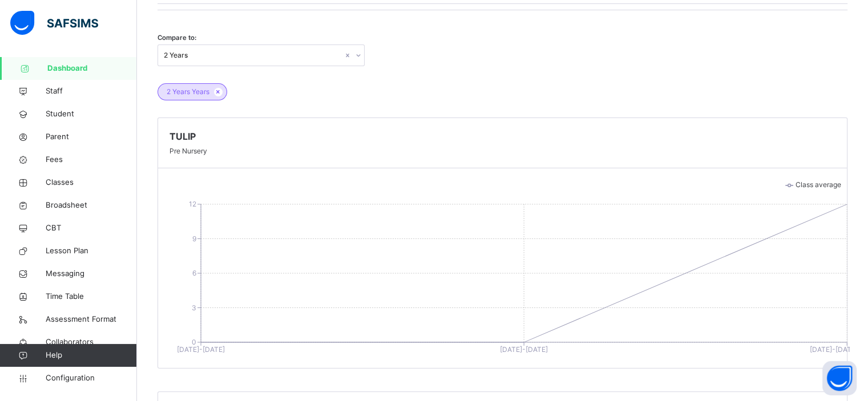
scroll to position [166, 0]
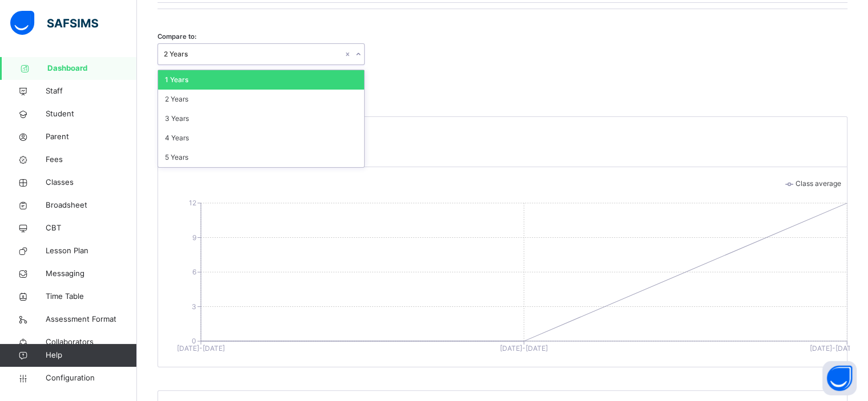
click at [307, 54] on div "2 Years" at bounding box center [254, 54] width 180 height 10
click at [282, 94] on div "2 Years" at bounding box center [261, 99] width 206 height 19
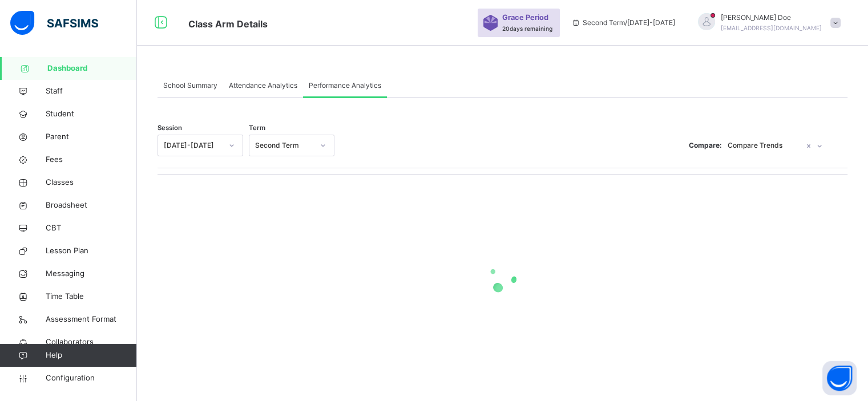
scroll to position [0, 0]
click at [573, 227] on div "Compare to: 2 Years 2 Years Years" at bounding box center [503, 231] width 690 height 67
click at [573, 87] on div "School Summary Attendance Analytics Performance Analytics" at bounding box center [503, 85] width 690 height 23
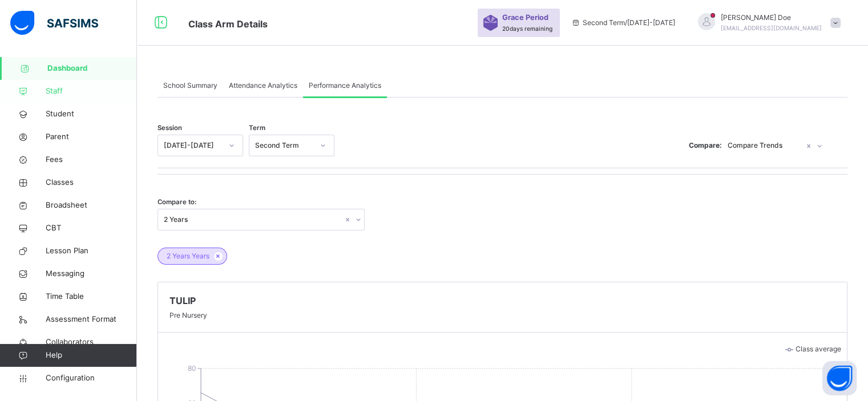
click at [60, 94] on span "Staff" at bounding box center [91, 91] width 91 height 11
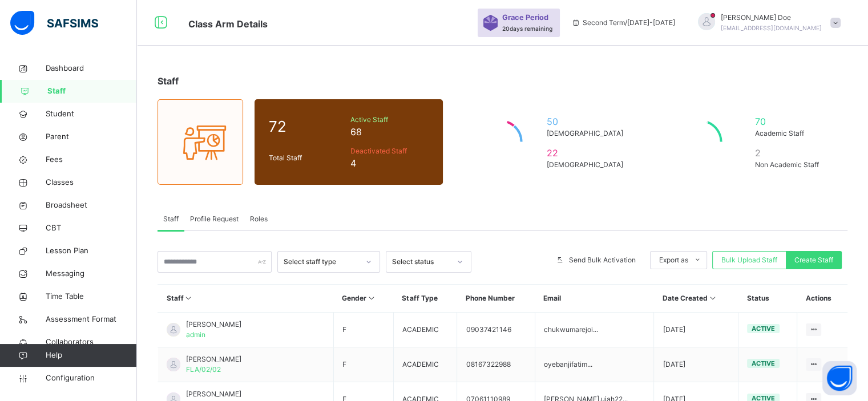
click at [255, 219] on span "Roles" at bounding box center [259, 219] width 18 height 10
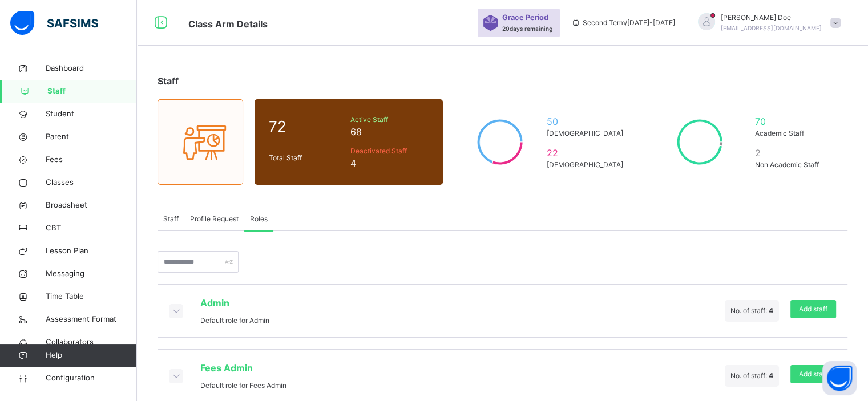
scroll to position [18, 0]
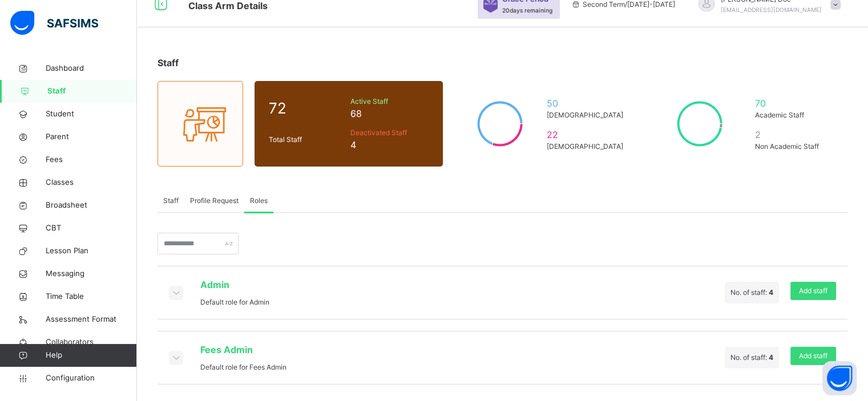
click at [177, 289] on icon at bounding box center [176, 292] width 13 height 11
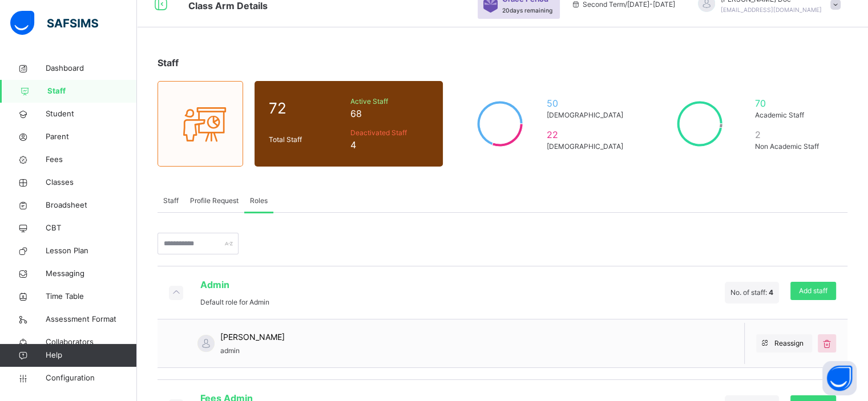
scroll to position [66, 0]
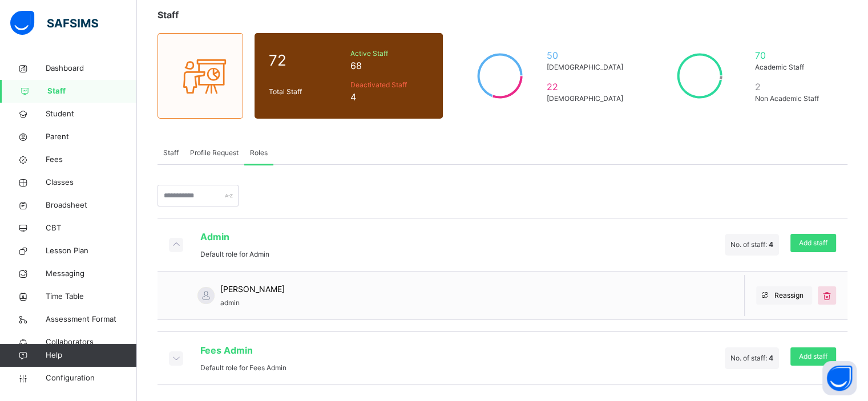
click at [176, 359] on icon at bounding box center [176, 357] width 13 height 11
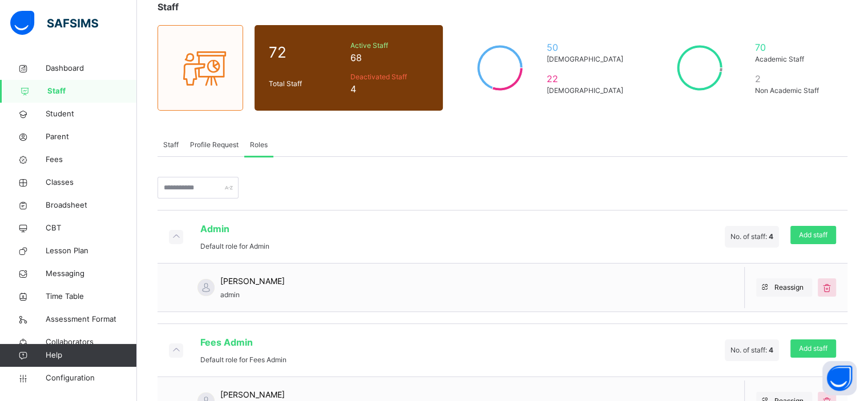
scroll to position [0, 0]
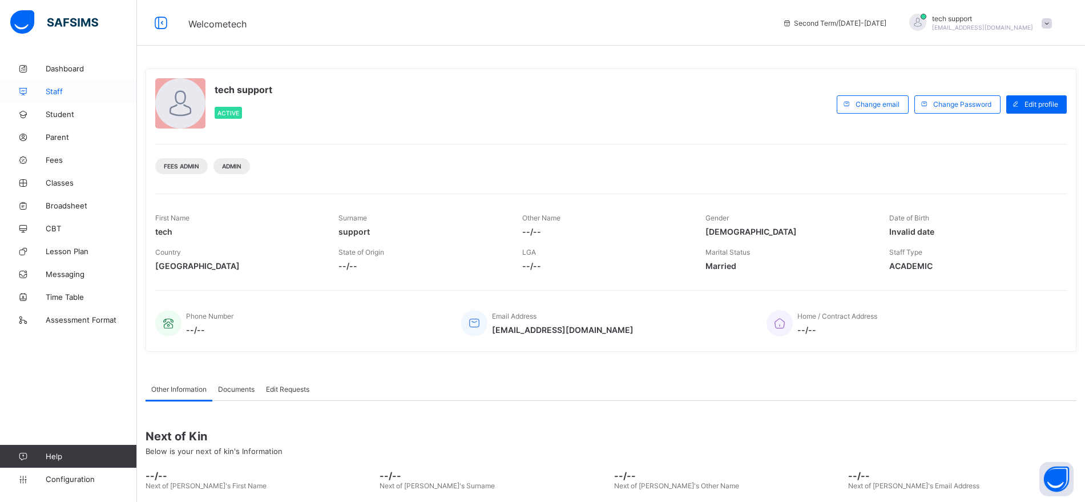
click at [66, 92] on span "Staff" at bounding box center [91, 91] width 91 height 9
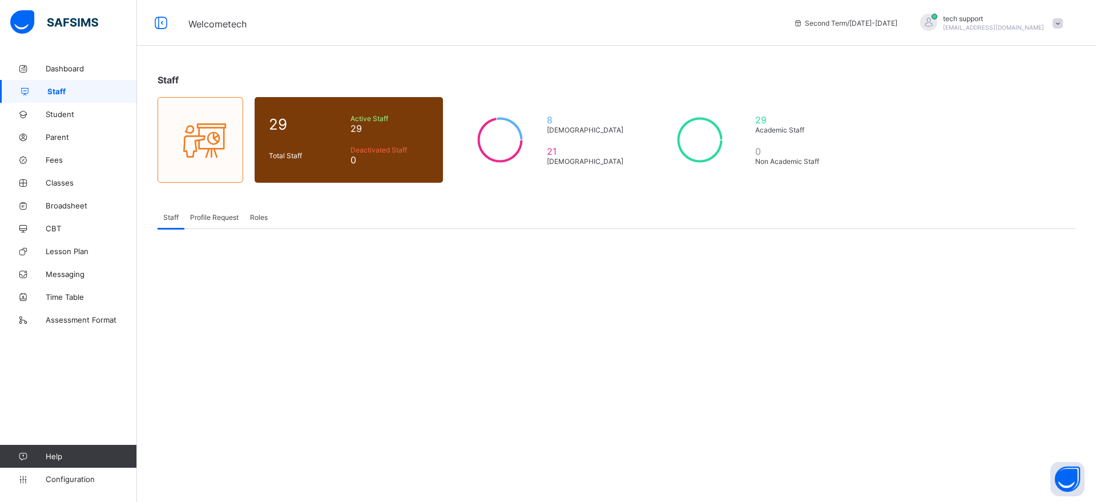
click at [260, 218] on span "Roles" at bounding box center [259, 217] width 18 height 9
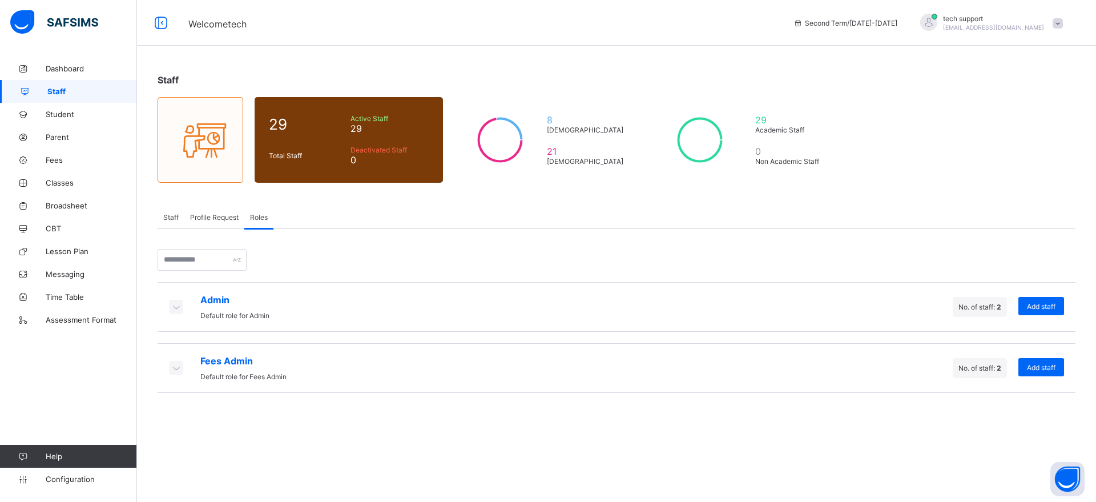
click at [179, 301] on icon at bounding box center [176, 306] width 13 height 11
click at [179, 306] on icon at bounding box center [176, 306] width 13 height 11
click at [175, 365] on icon at bounding box center [176, 367] width 13 height 11
